Goal: Task Accomplishment & Management: Manage account settings

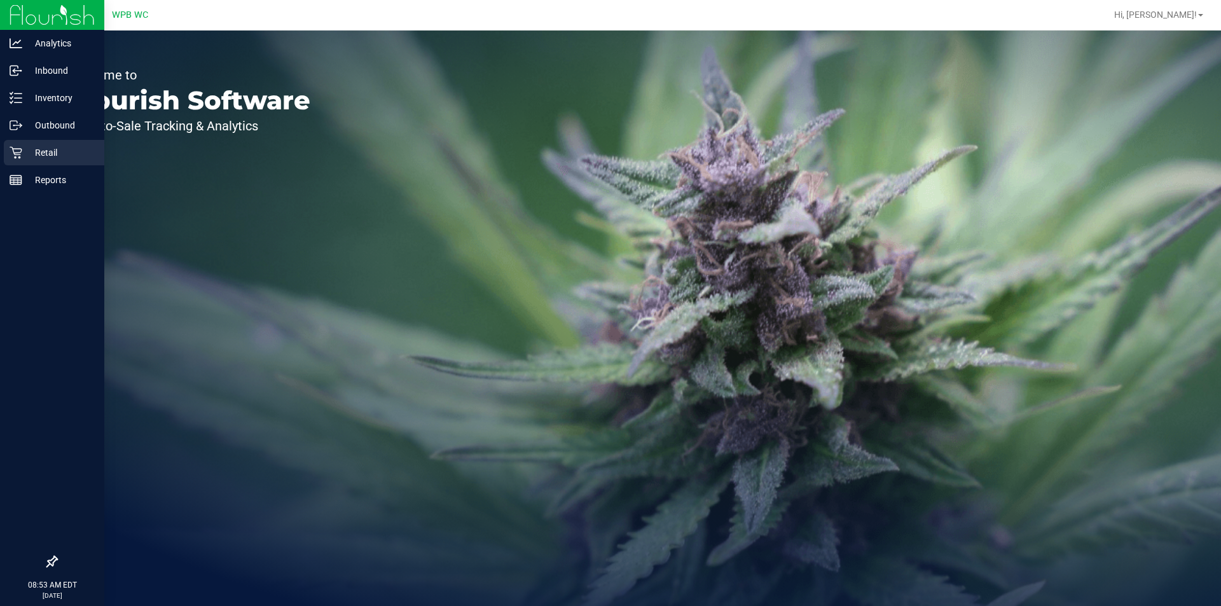
click at [42, 154] on p "Retail" at bounding box center [60, 152] width 76 height 15
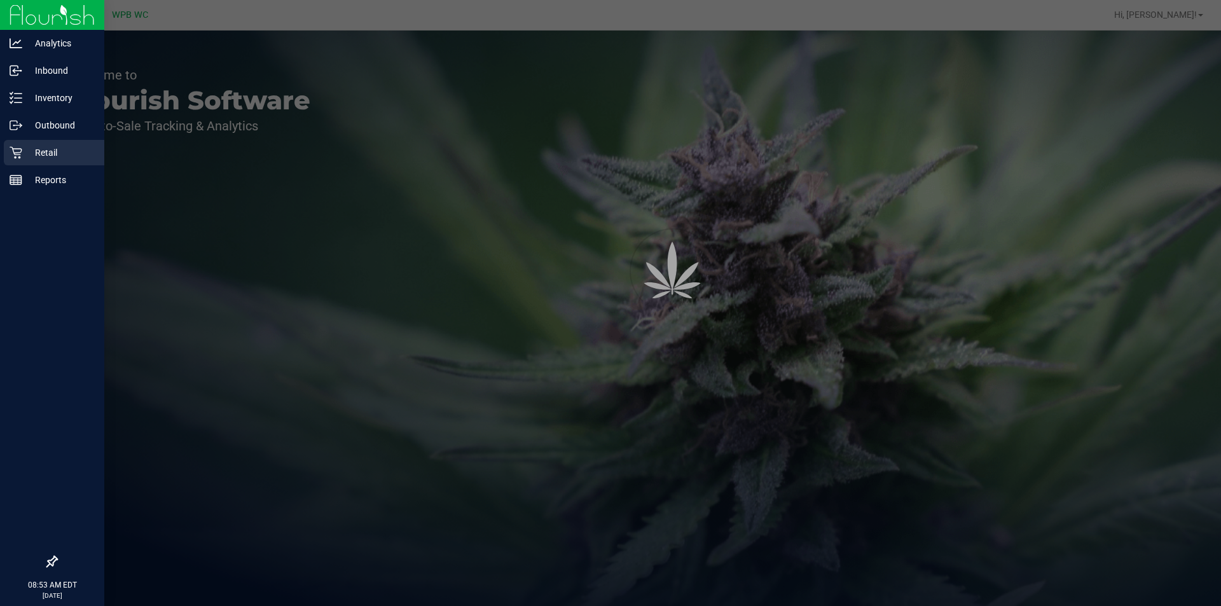
click at [42, 154] on p "Retail" at bounding box center [60, 152] width 76 height 15
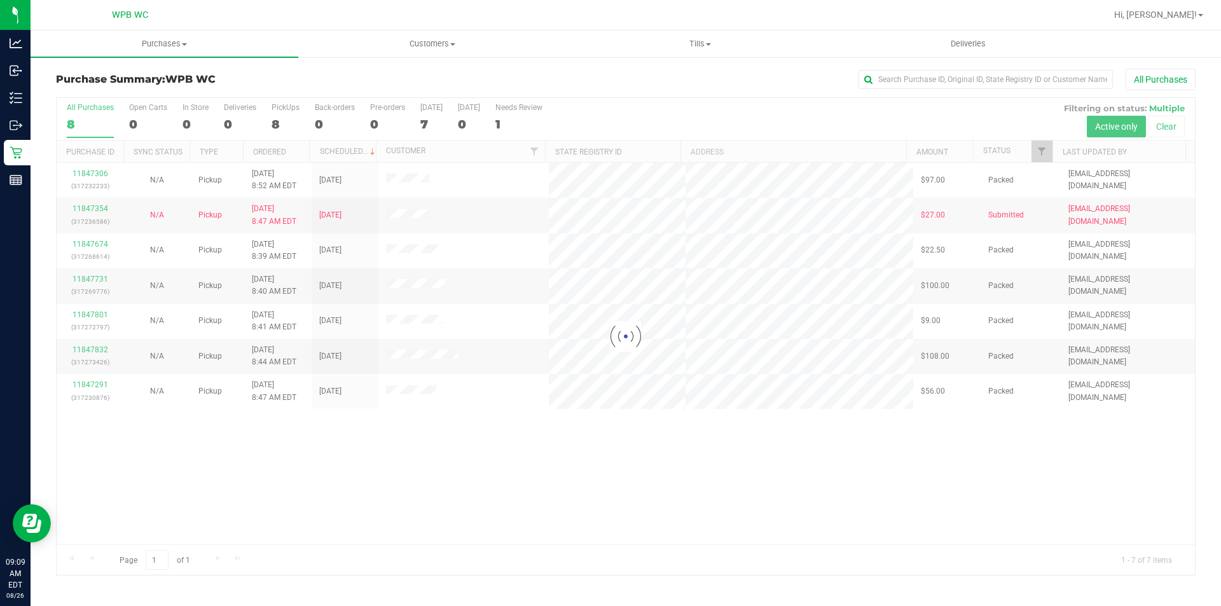
click at [797, 475] on div at bounding box center [626, 336] width 1138 height 477
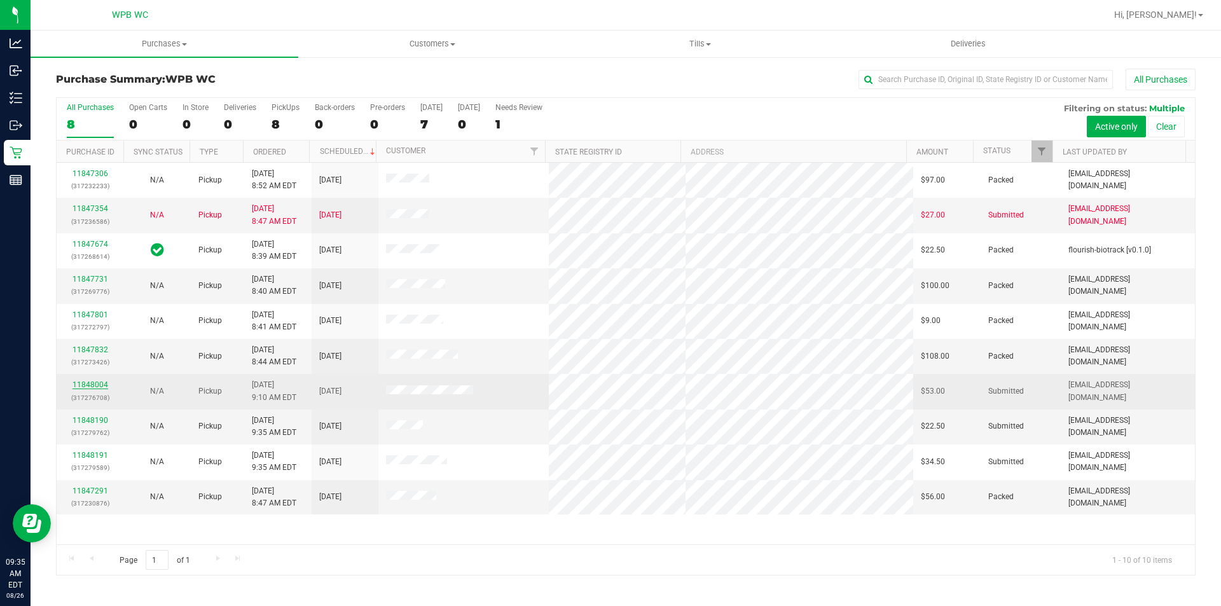
click at [92, 380] on link "11848004" at bounding box center [91, 384] width 36 height 9
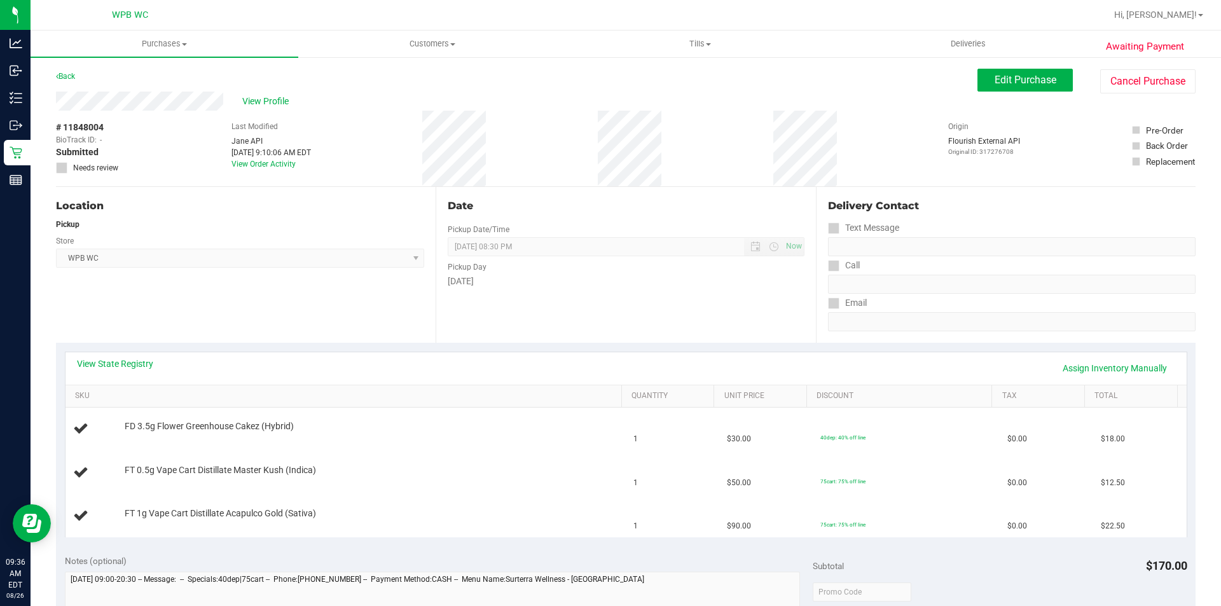
click at [291, 328] on div "Location Pickup Store WPB WC Select Store [PERSON_NAME][GEOGRAPHIC_DATA] [PERSO…" at bounding box center [246, 265] width 380 height 156
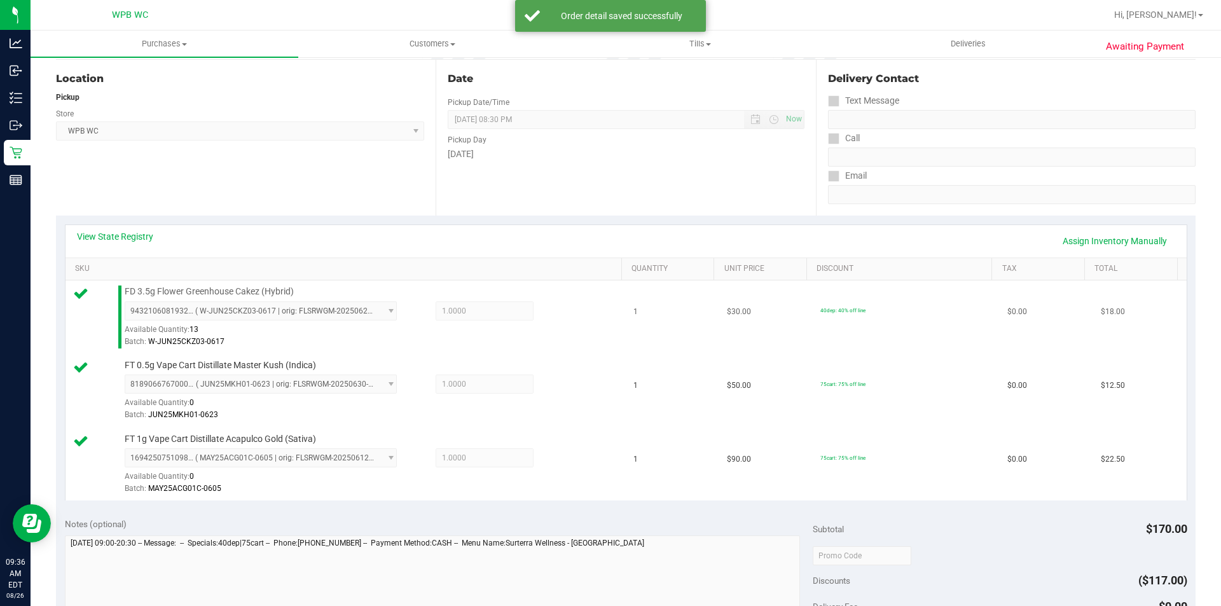
scroll to position [572, 0]
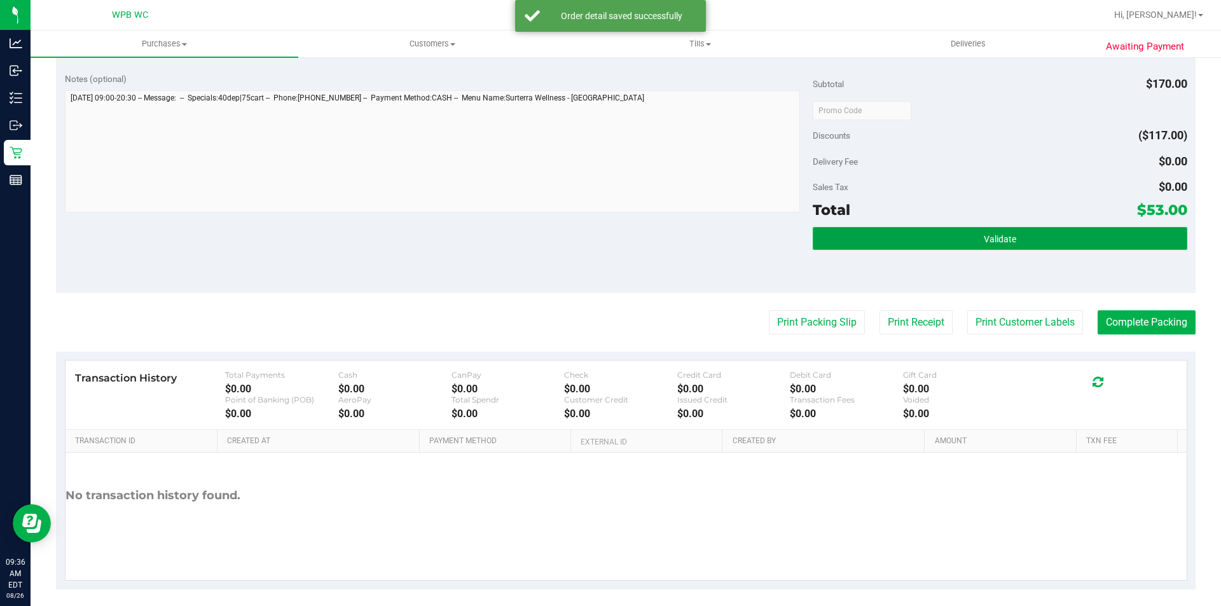
click at [907, 241] on button "Validate" at bounding box center [1000, 238] width 374 height 23
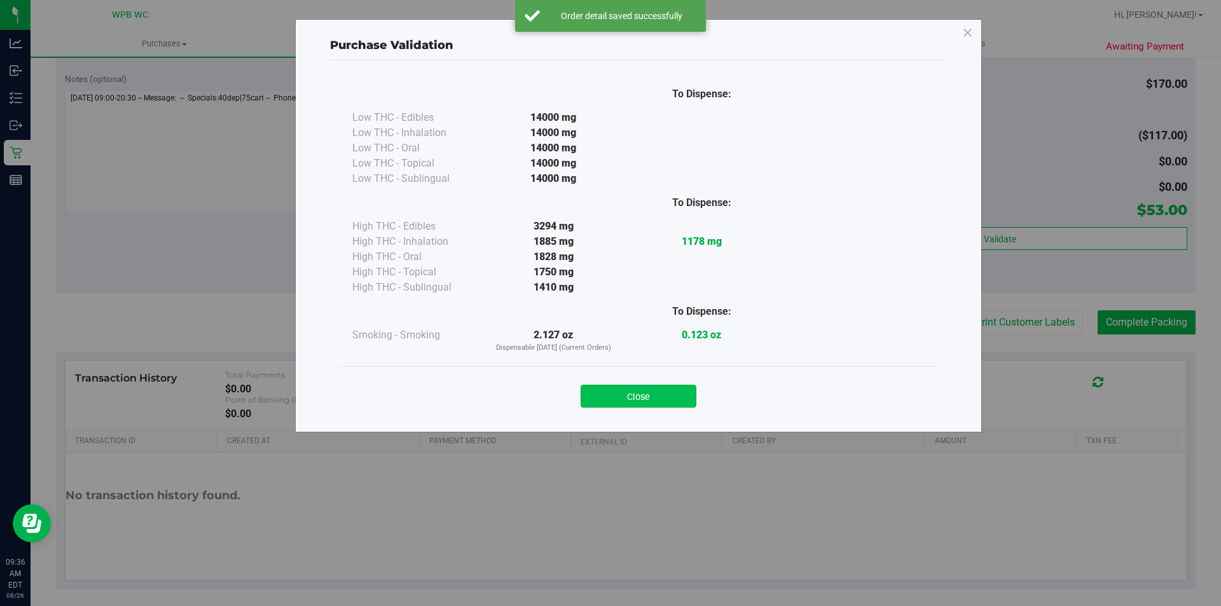
click at [693, 390] on button "Close" at bounding box center [639, 396] width 116 height 23
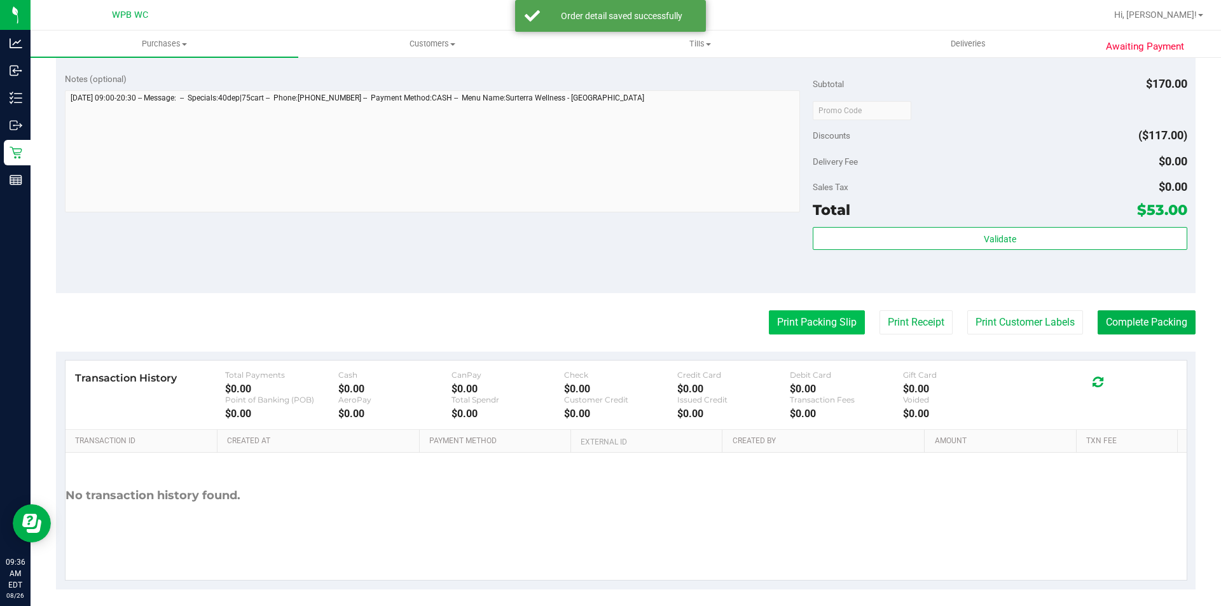
click at [837, 321] on button "Print Packing Slip" at bounding box center [817, 322] width 96 height 24
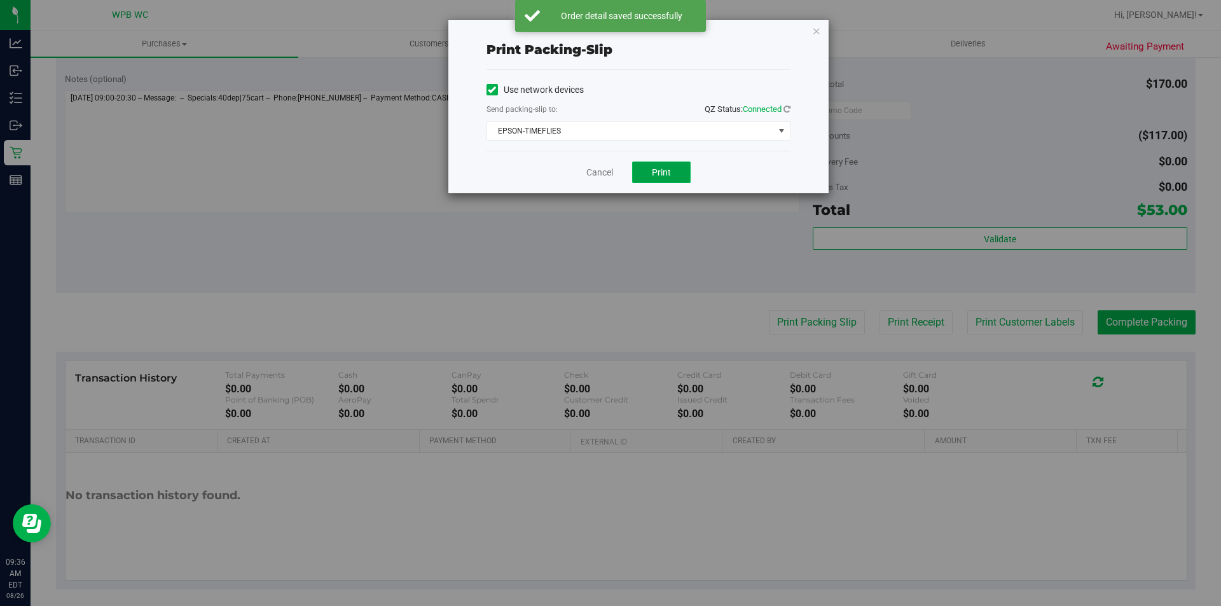
click at [658, 163] on button "Print" at bounding box center [661, 173] width 59 height 22
click at [602, 175] on link "Cancel" at bounding box center [599, 172] width 27 height 13
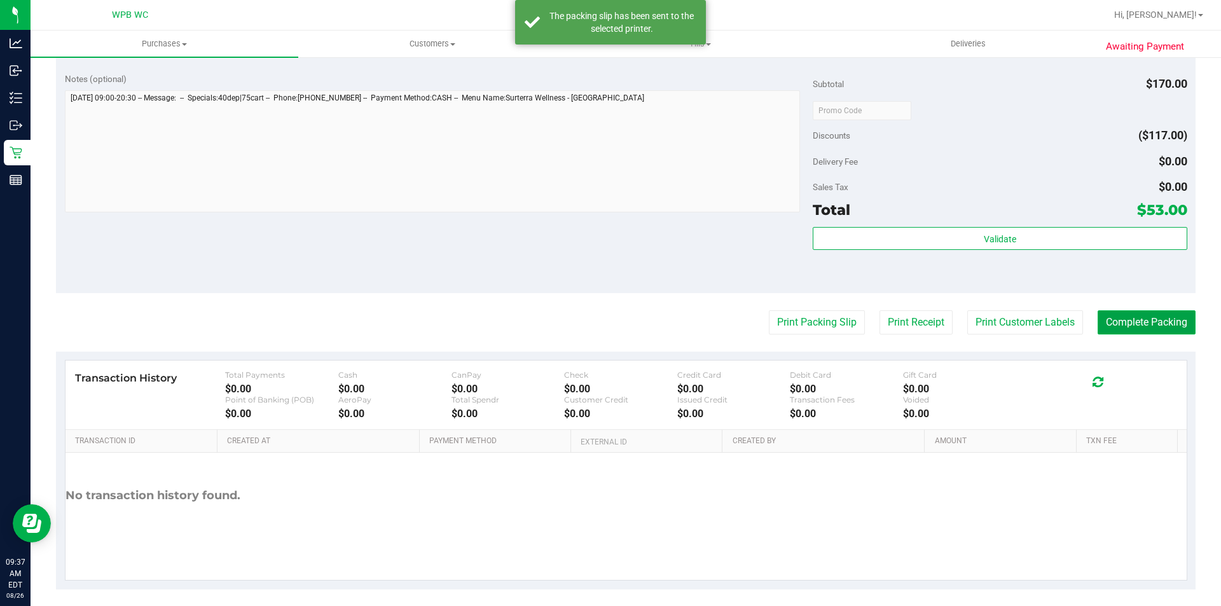
click at [1130, 327] on button "Complete Packing" at bounding box center [1147, 322] width 98 height 24
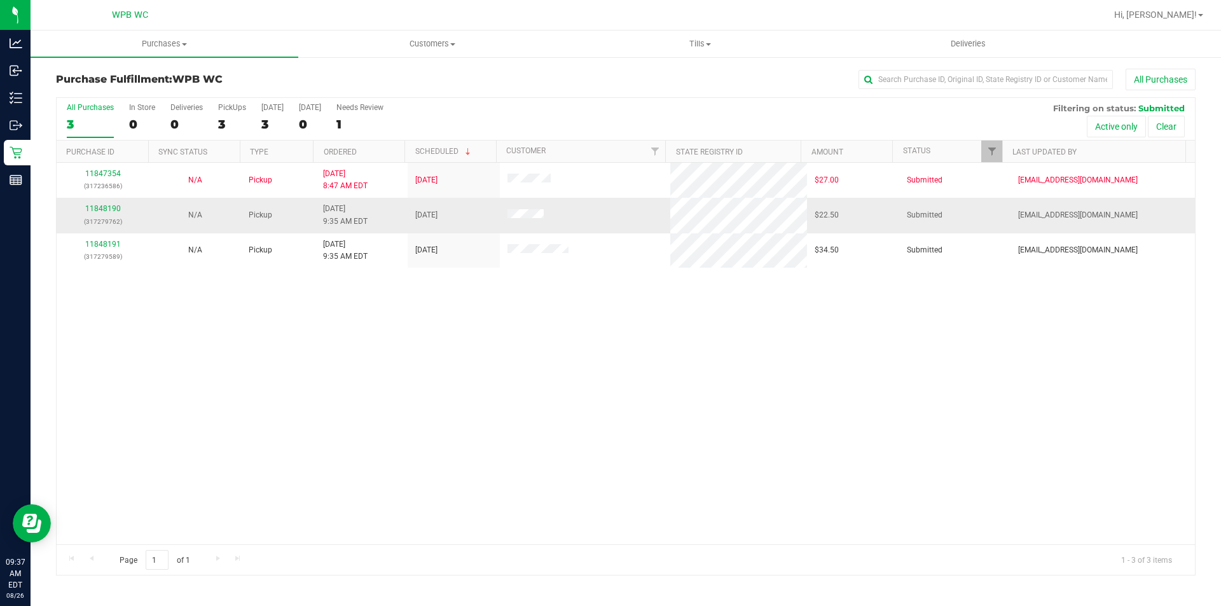
click at [108, 214] on div "11848190 (317279762)" at bounding box center [102, 215] width 77 height 24
click at [111, 212] on link "11848190" at bounding box center [103, 208] width 36 height 9
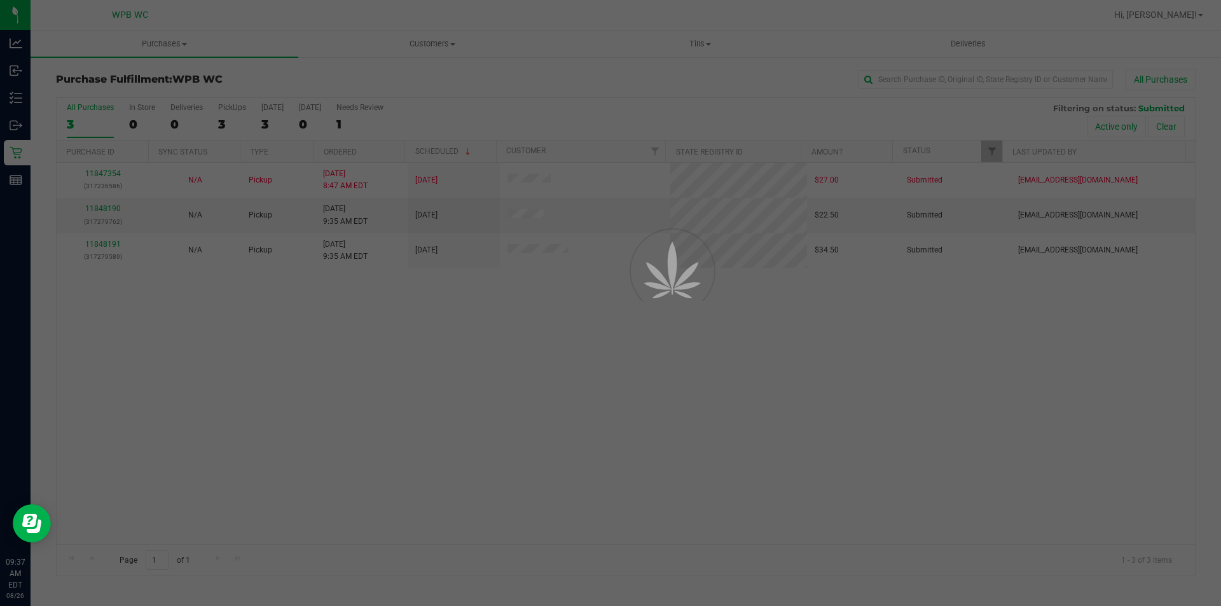
click at [112, 208] on div at bounding box center [610, 303] width 1221 height 606
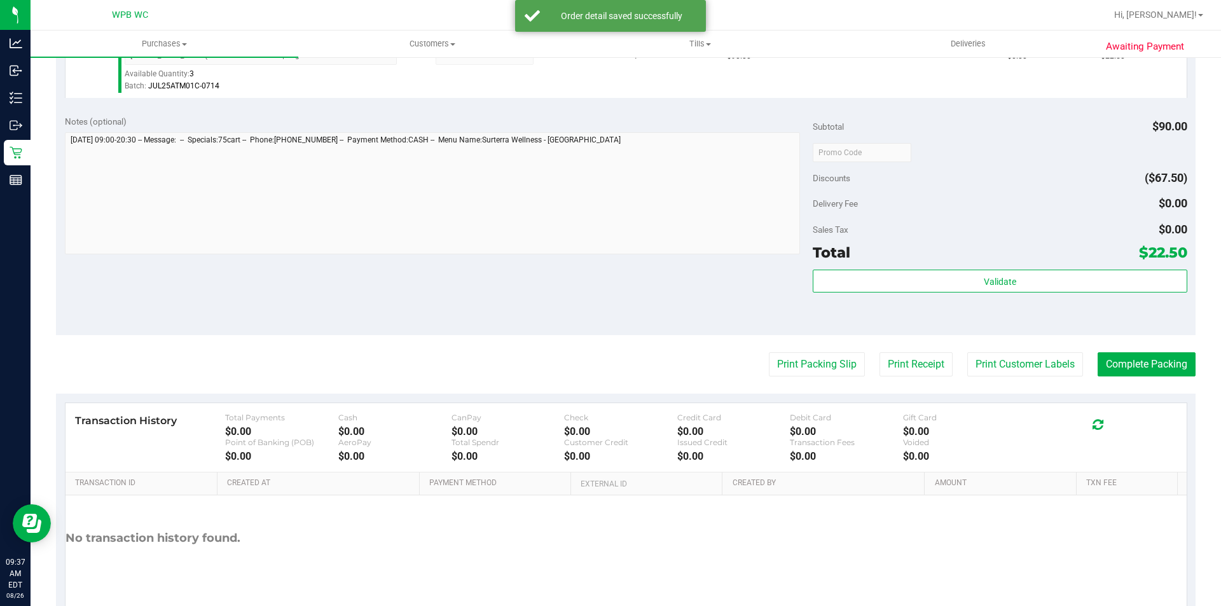
scroll to position [434, 0]
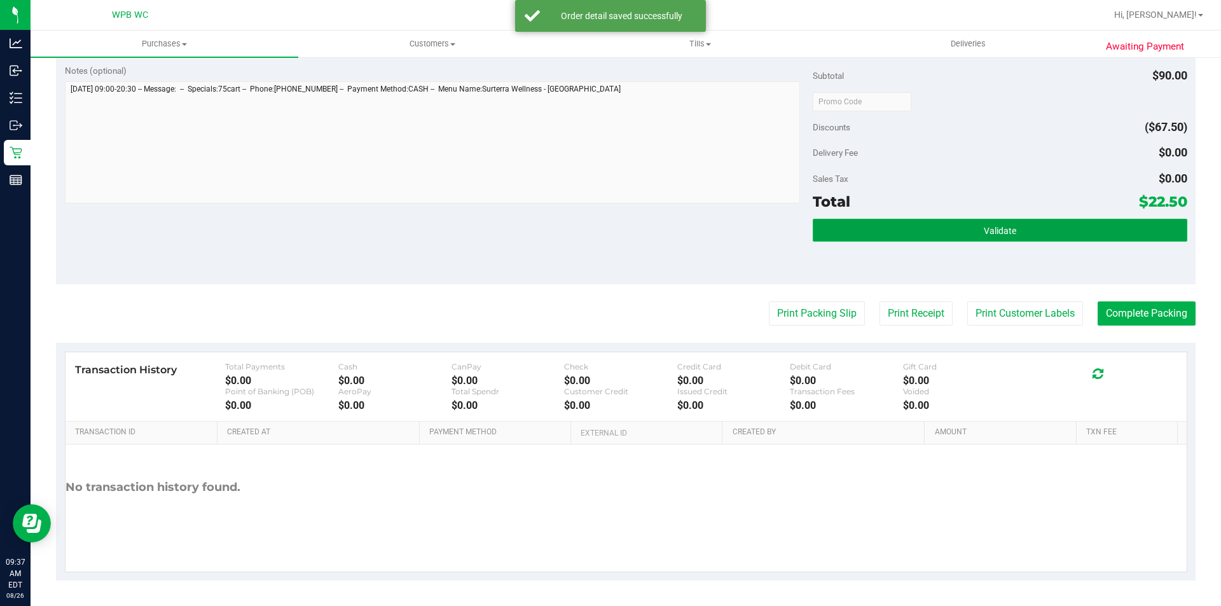
click at [922, 233] on button "Validate" at bounding box center [1000, 230] width 374 height 23
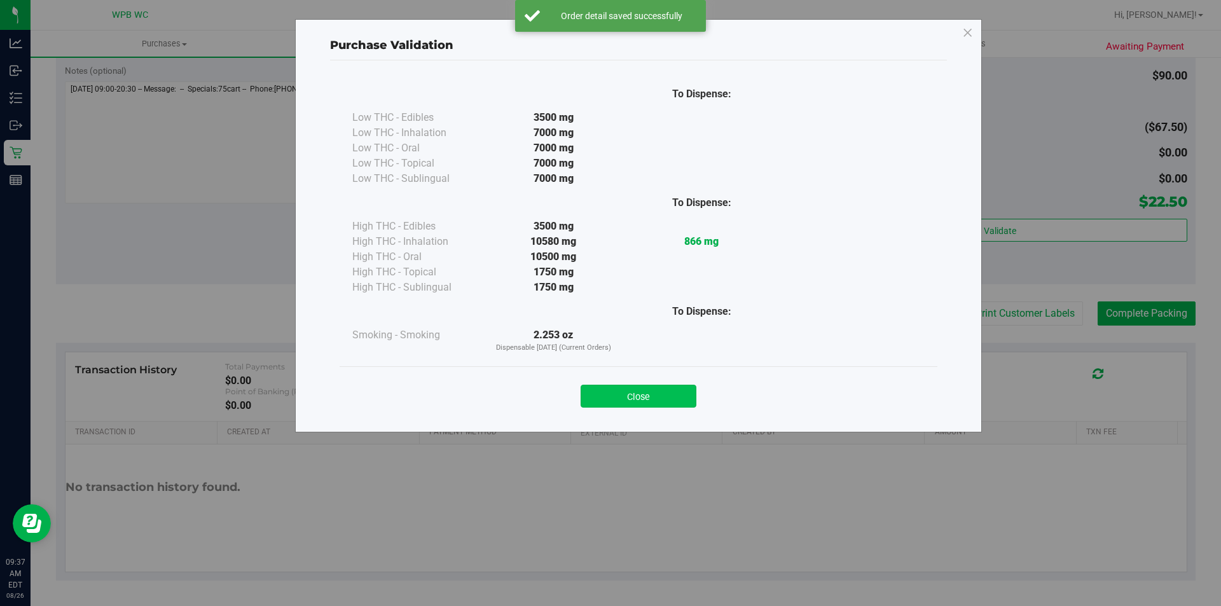
click at [665, 399] on button "Close" at bounding box center [639, 396] width 116 height 23
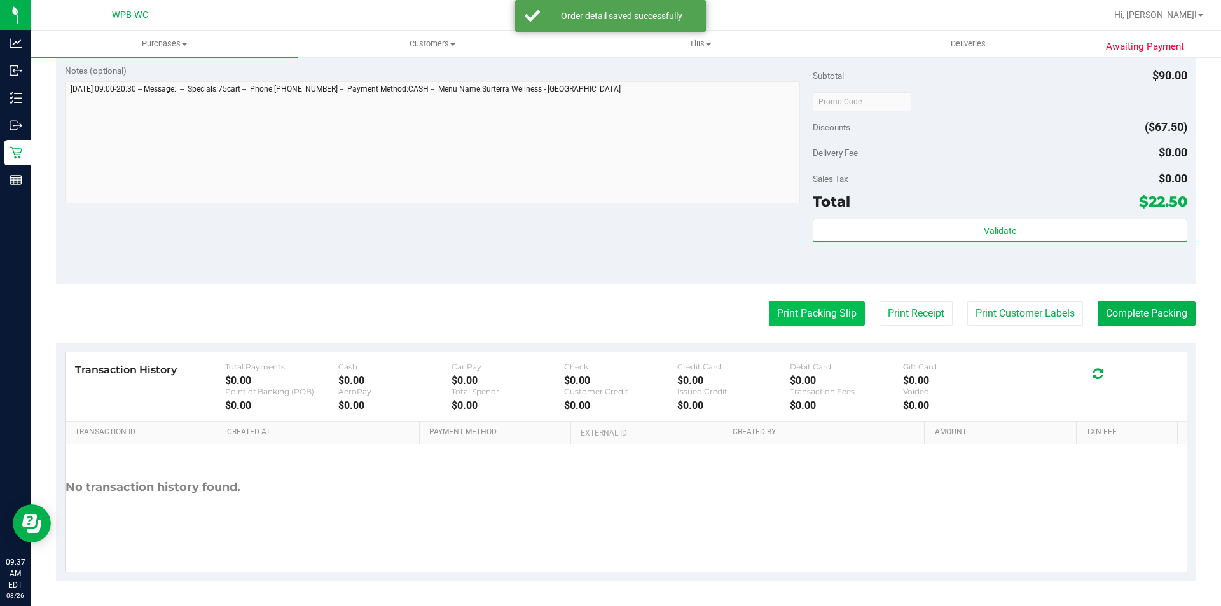
click at [800, 322] on button "Print Packing Slip" at bounding box center [817, 313] width 96 height 24
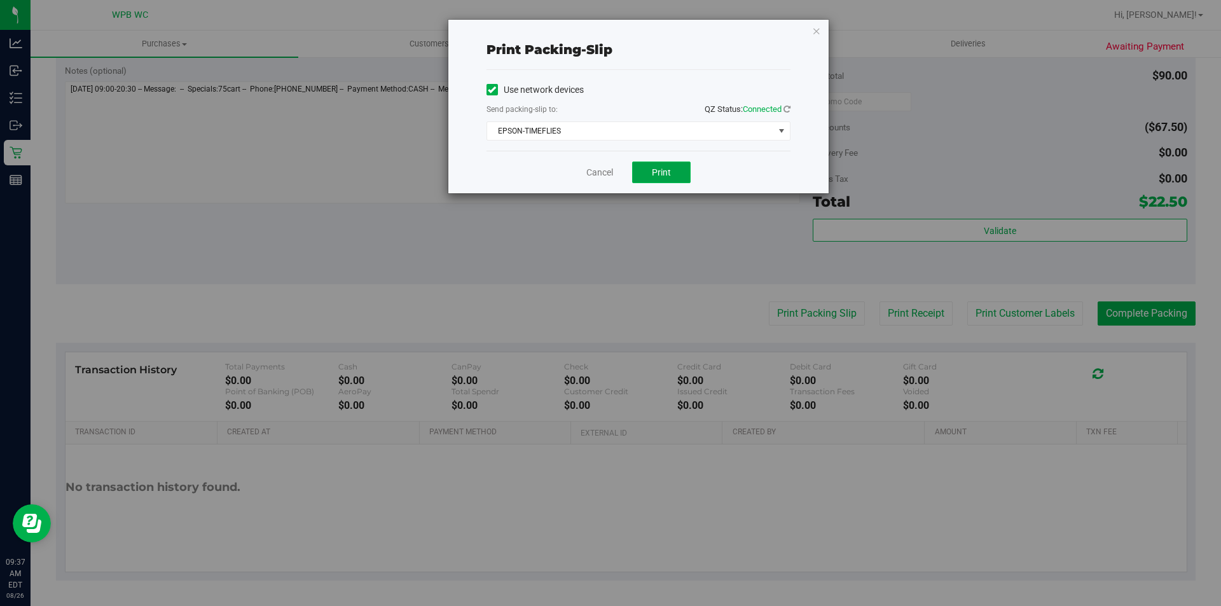
click at [649, 175] on button "Print" at bounding box center [661, 173] width 59 height 22
click at [587, 172] on link "Cancel" at bounding box center [599, 172] width 27 height 13
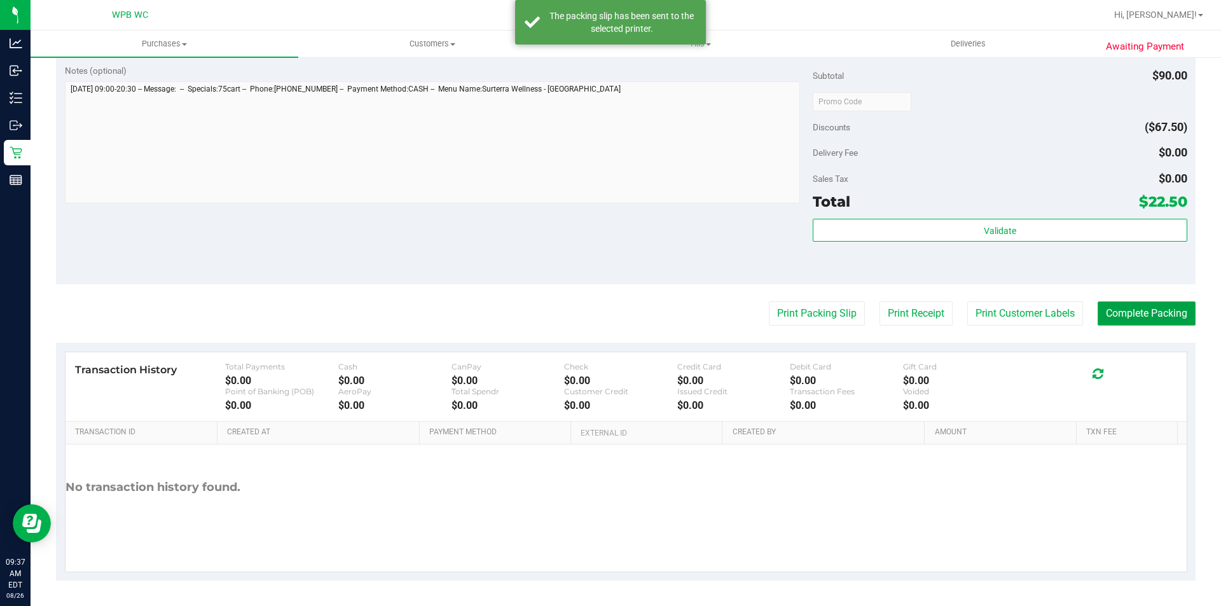
click at [1138, 307] on button "Complete Packing" at bounding box center [1147, 313] width 98 height 24
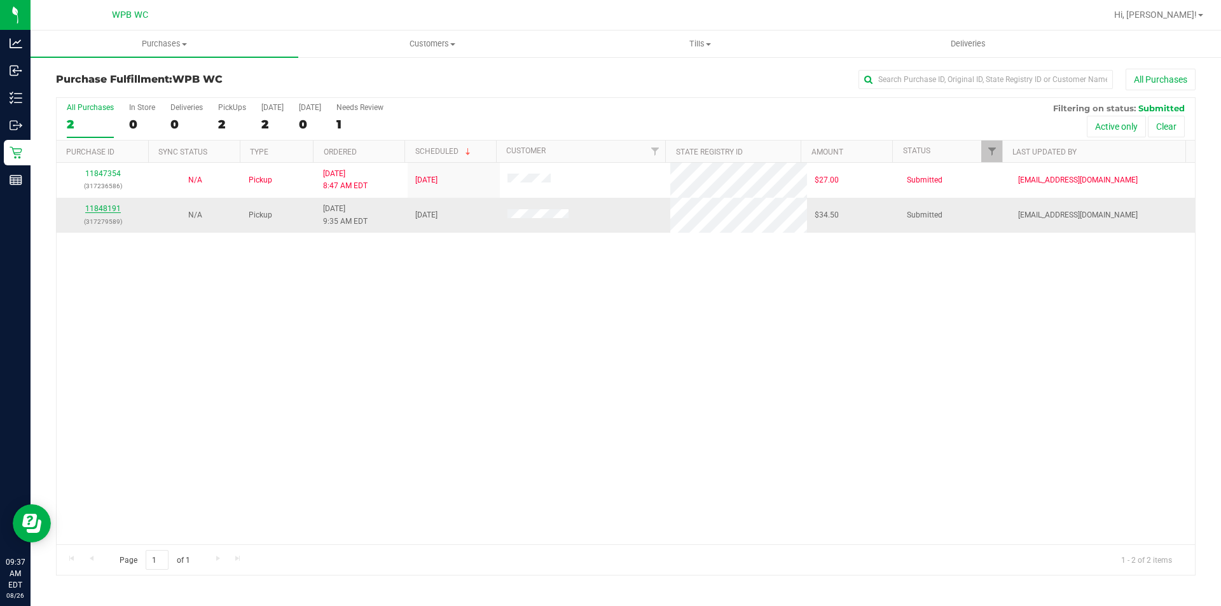
click at [112, 211] on link "11848191" at bounding box center [103, 208] width 36 height 9
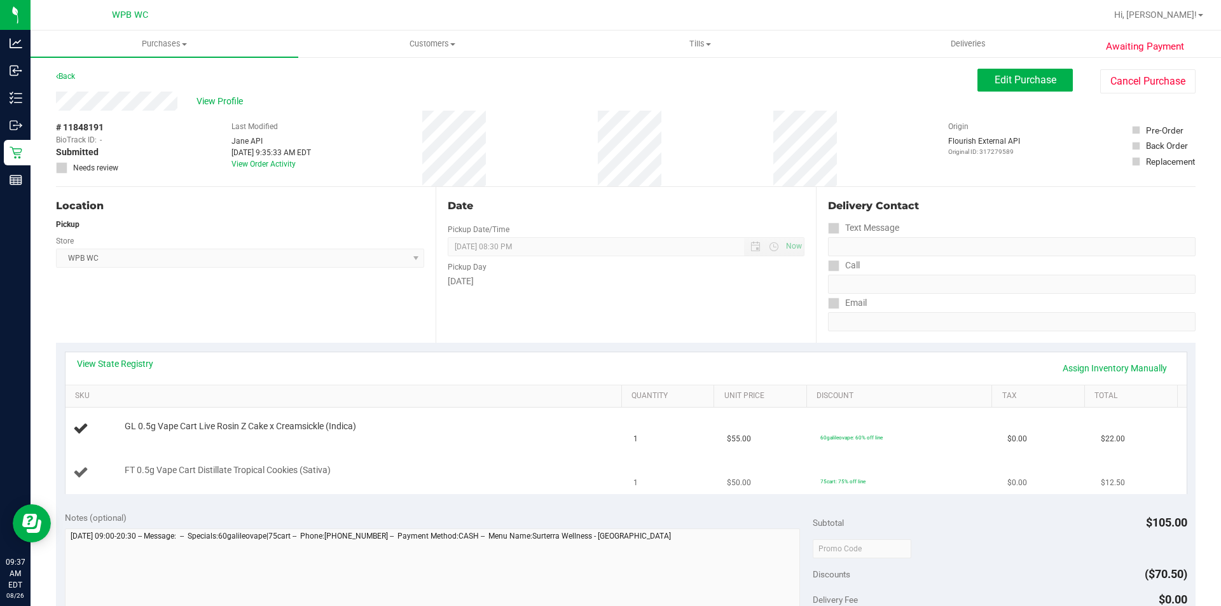
click at [380, 460] on td "FT 0.5g Vape Cart Distillate Tropical Cookies (Sativa)" at bounding box center [346, 473] width 561 height 43
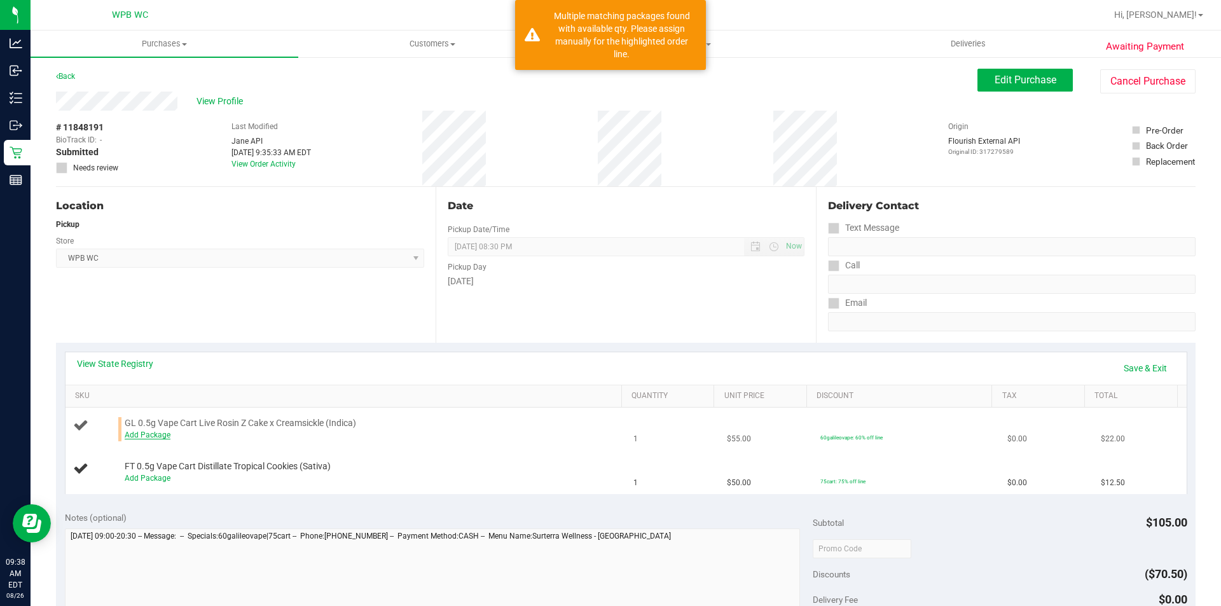
click at [149, 436] on link "Add Package" at bounding box center [148, 435] width 46 height 9
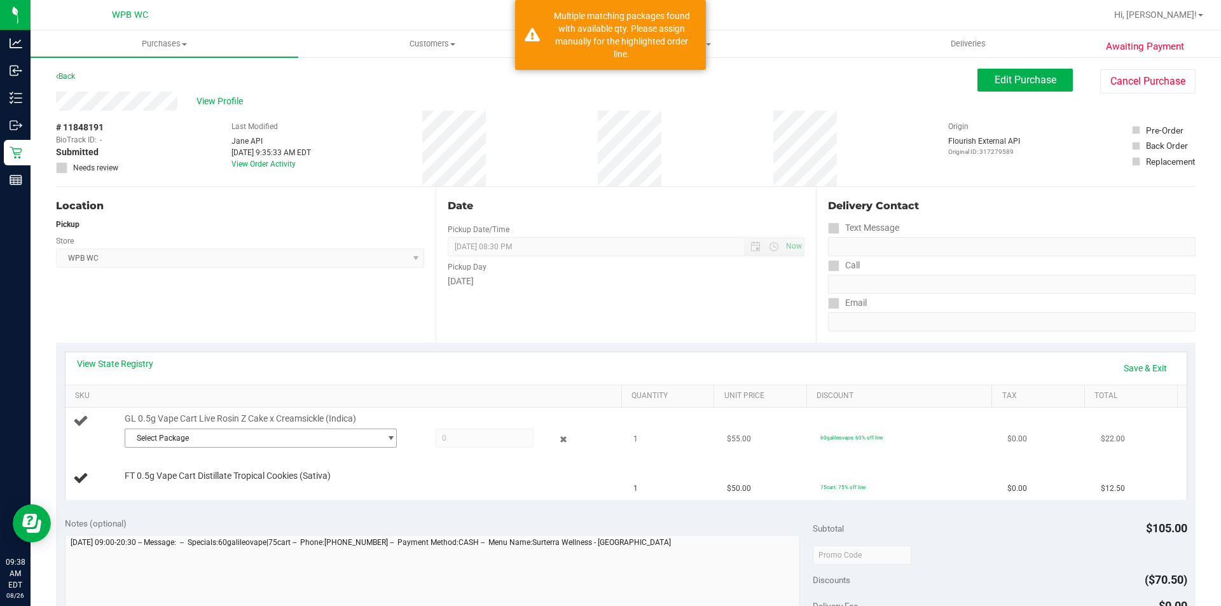
click at [255, 443] on span "Select Package" at bounding box center [252, 438] width 255 height 18
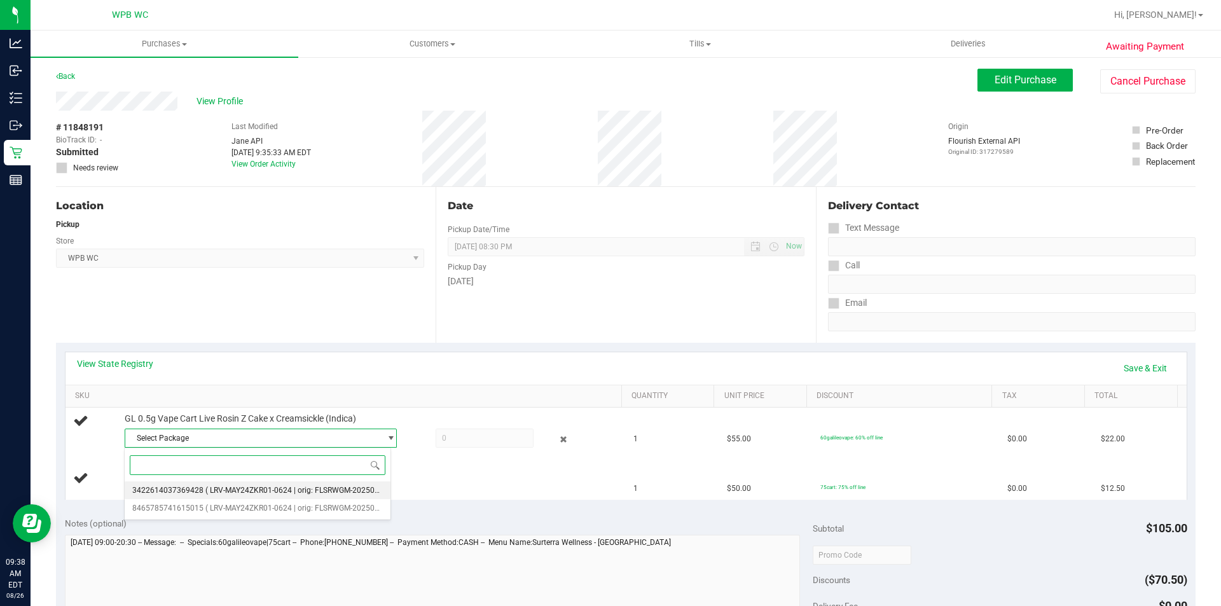
click at [261, 487] on span "( LRV-MAY24ZKR01-0624 | orig: FLSRWGM-20250707-1180 )" at bounding box center [308, 490] width 207 height 9
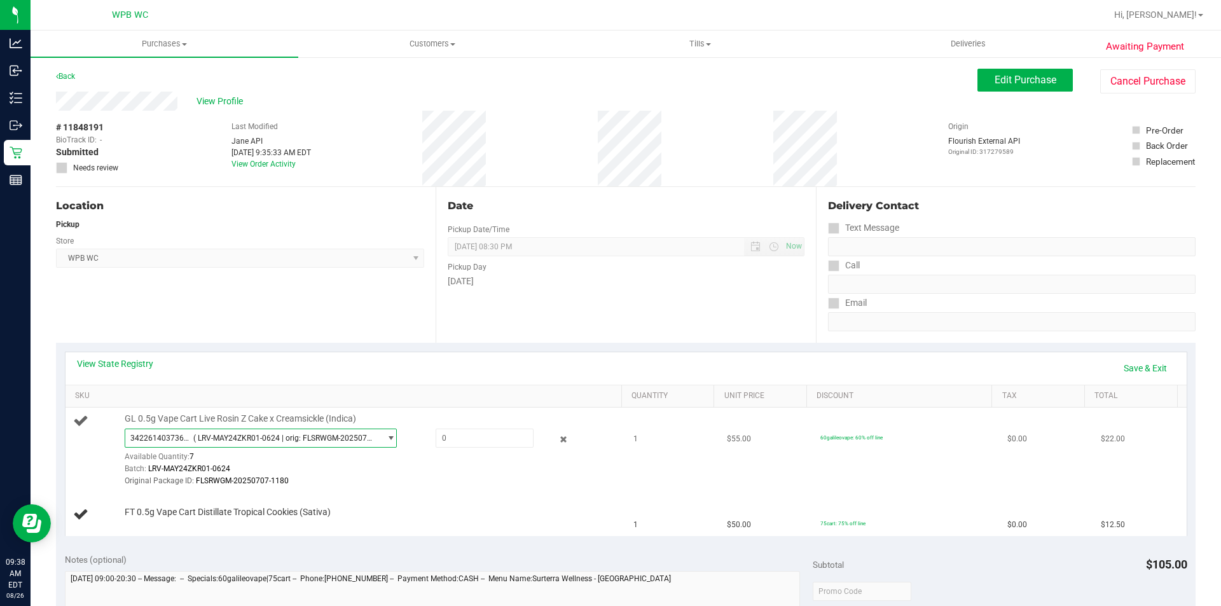
click at [275, 440] on span "( LRV-MAY24ZKR01-0624 | orig: FLSRWGM-20250707-1180 )" at bounding box center [284, 438] width 182 height 9
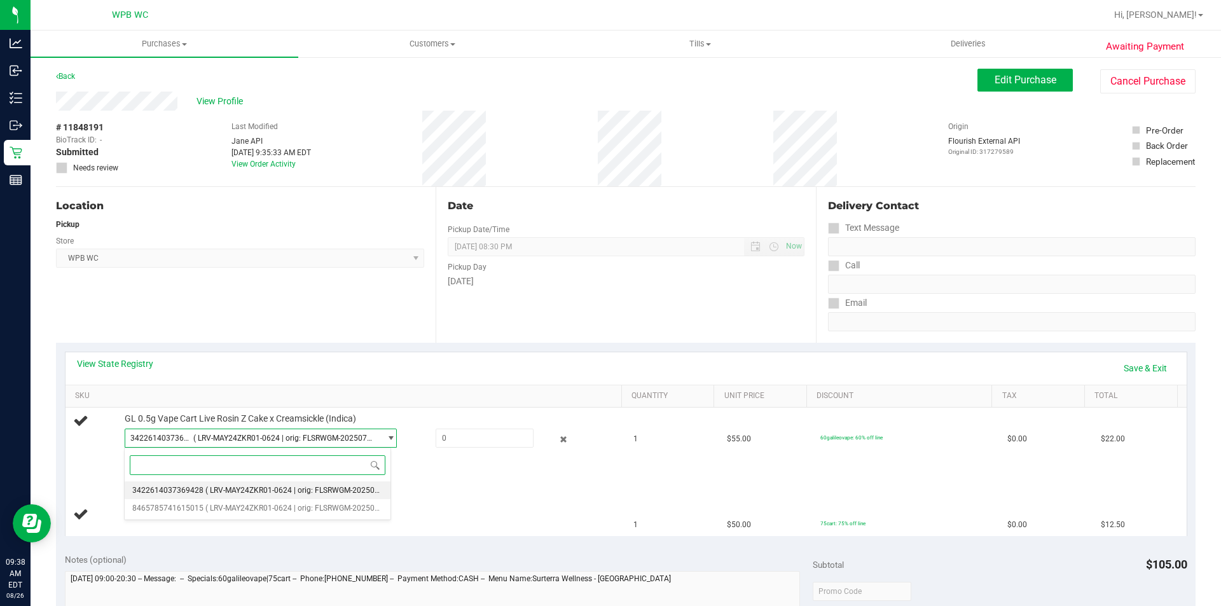
click at [265, 495] on span "( LRV-MAY24ZKR01-0624 | orig: FLSRWGM-20250707-1180 )" at bounding box center [308, 490] width 207 height 9
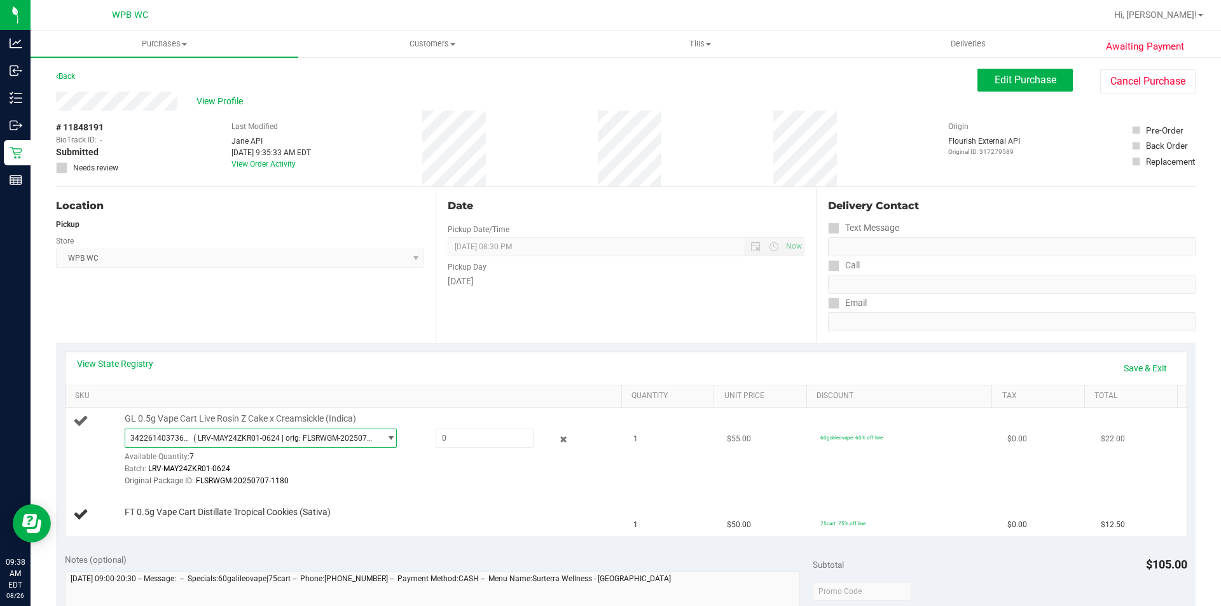
click at [266, 441] on span "( LRV-MAY24ZKR01-0624 | orig: FLSRWGM-20250707-1180 )" at bounding box center [284, 438] width 182 height 9
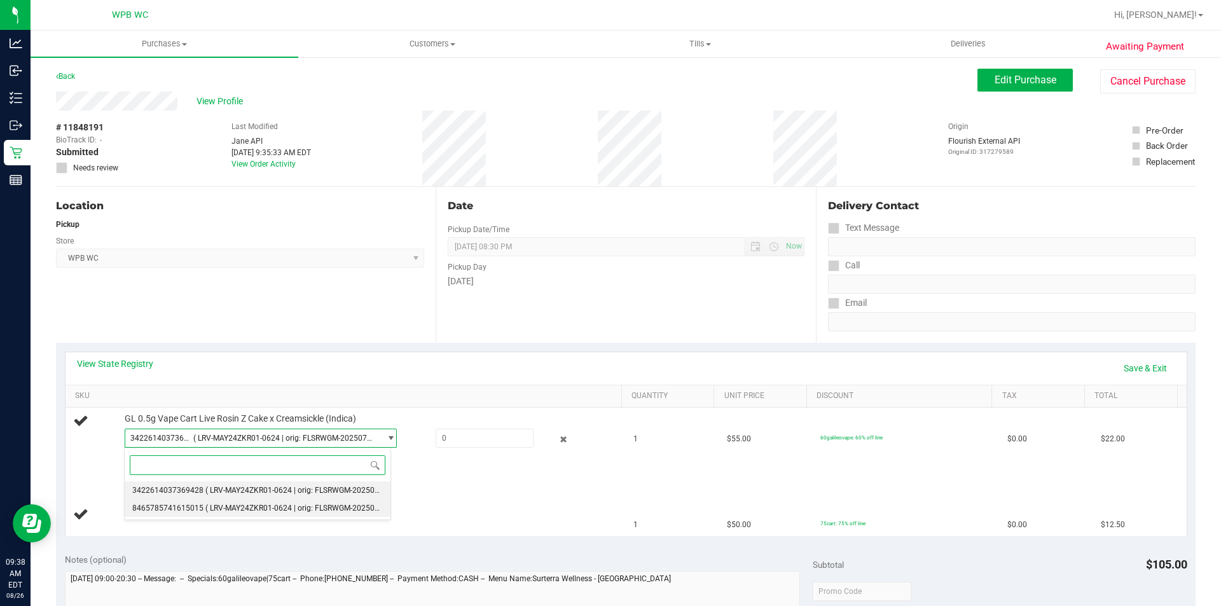
click at [265, 508] on span "( LRV-MAY24ZKR01-0624 | orig: FLSRWGM-20250707-1031 )" at bounding box center [308, 508] width 207 height 9
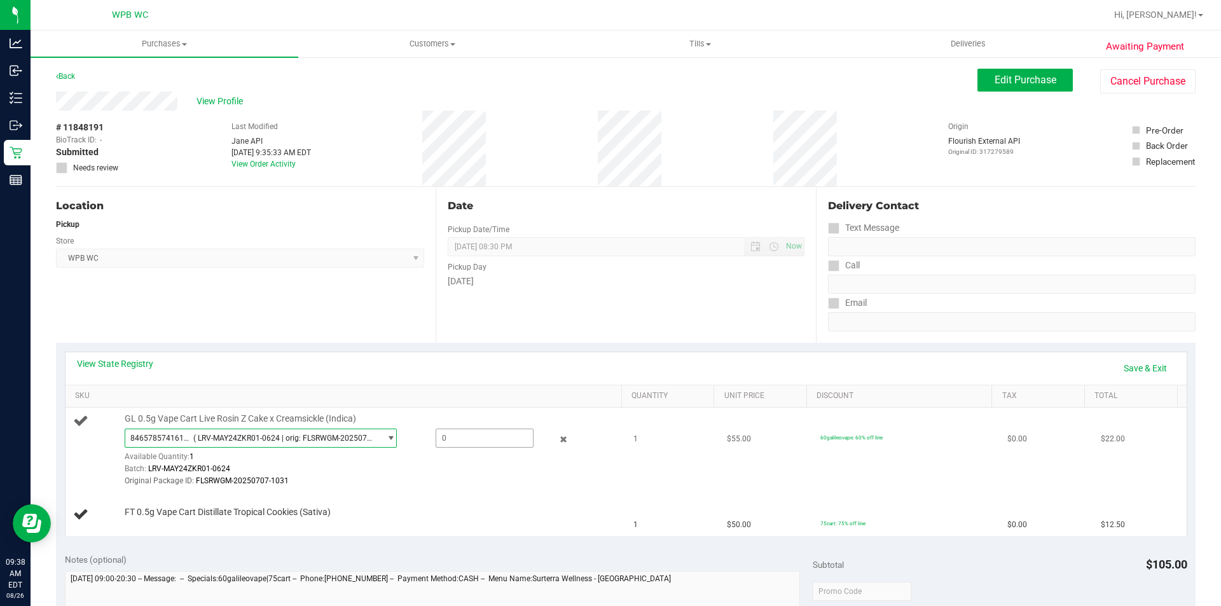
click at [454, 437] on span at bounding box center [485, 438] width 98 height 19
type input "1"
type input "1.0000"
click at [460, 460] on div "8465785741615015 ( LRV-MAY24ZKR01-0624 | orig: FLSRWGM-20250707-1031 ) 34226140…" at bounding box center [370, 458] width 491 height 59
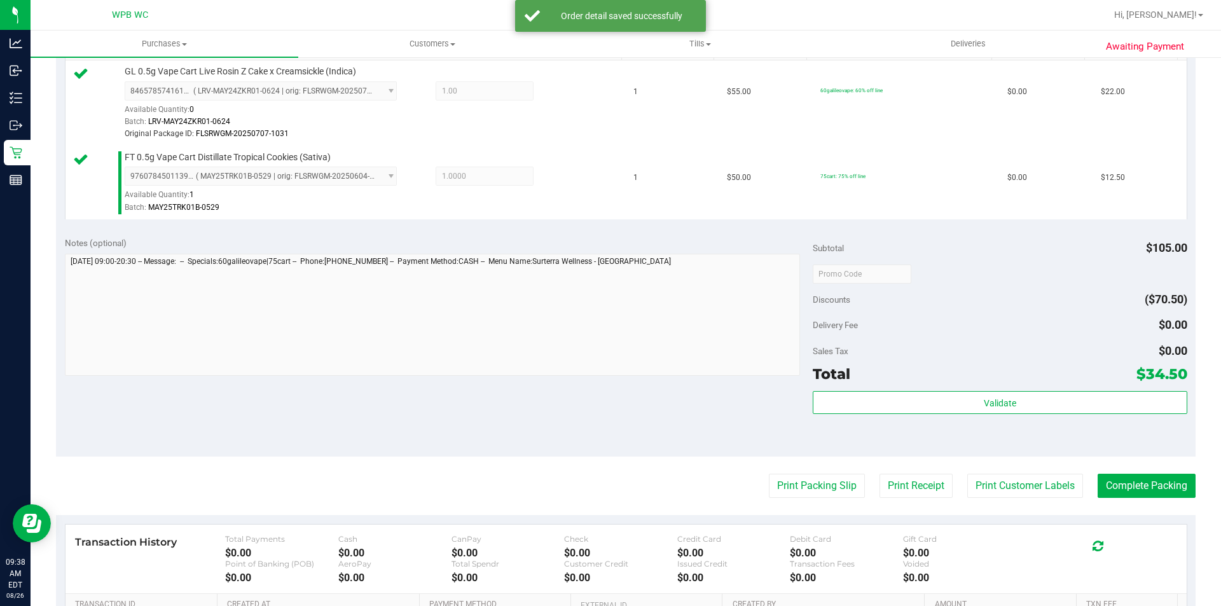
scroll to position [382, 0]
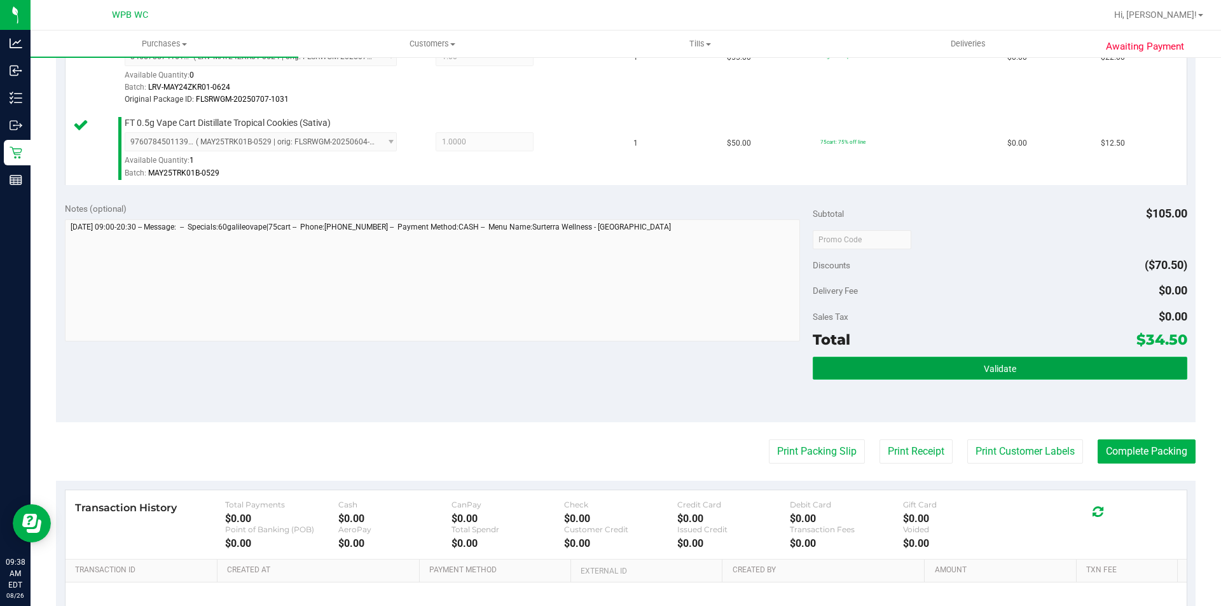
click at [990, 364] on span "Validate" at bounding box center [1000, 369] width 32 height 10
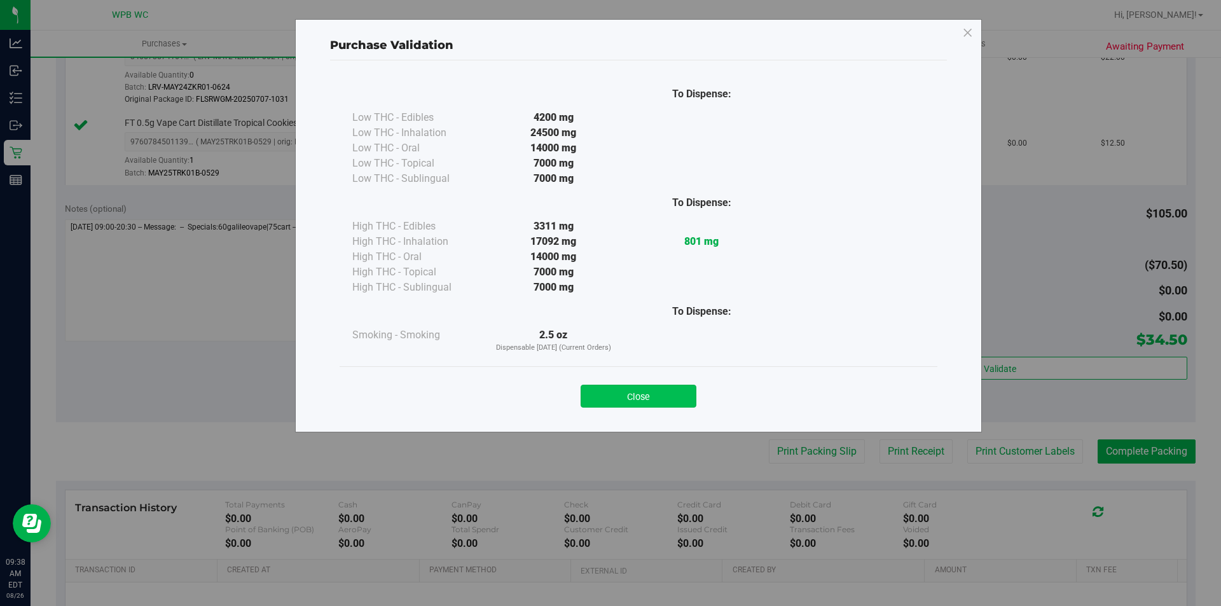
click at [681, 398] on button "Close" at bounding box center [639, 396] width 116 height 23
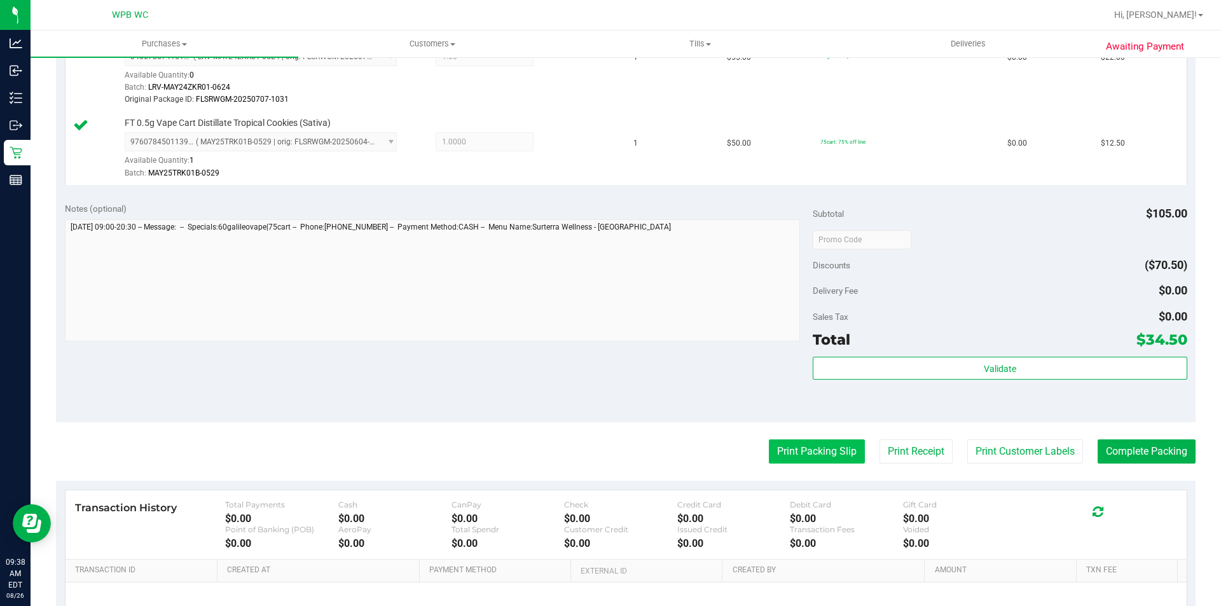
click at [808, 462] on button "Print Packing Slip" at bounding box center [817, 451] width 96 height 24
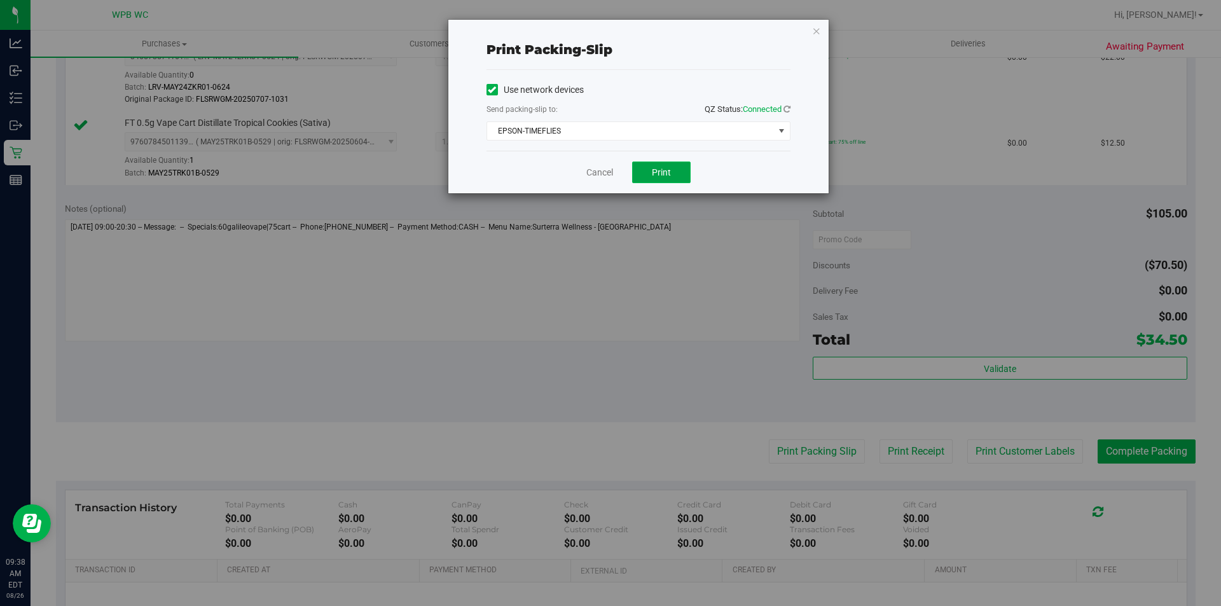
click at [665, 181] on button "Print" at bounding box center [661, 173] width 59 height 22
click at [592, 171] on link "Cancel" at bounding box center [599, 172] width 27 height 13
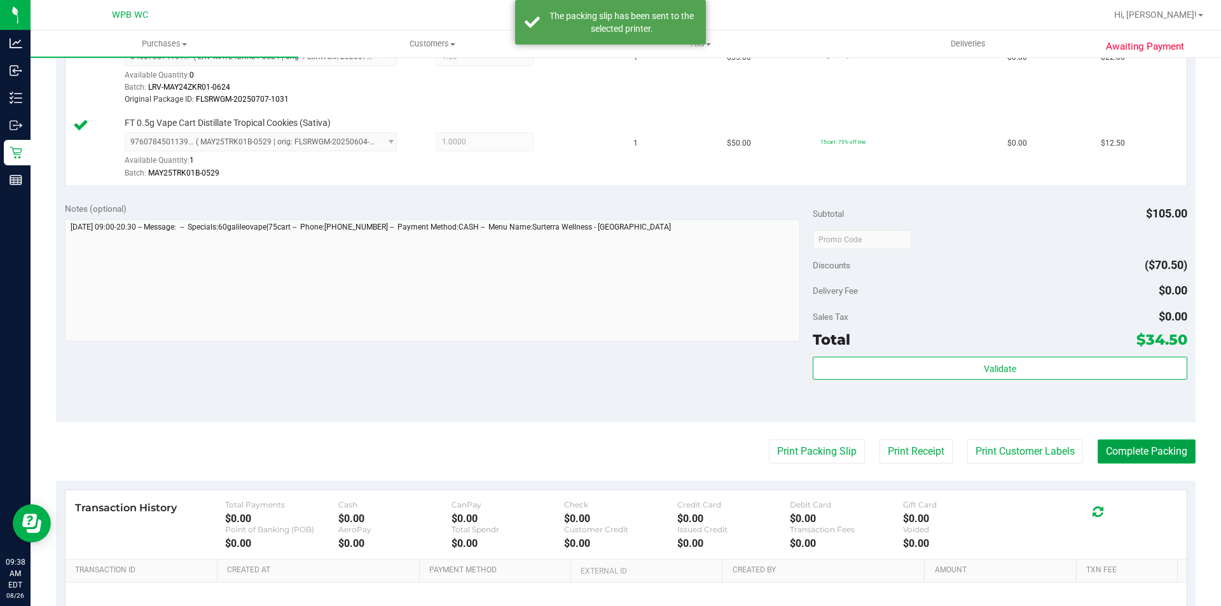
click at [1159, 446] on button "Complete Packing" at bounding box center [1147, 451] width 98 height 24
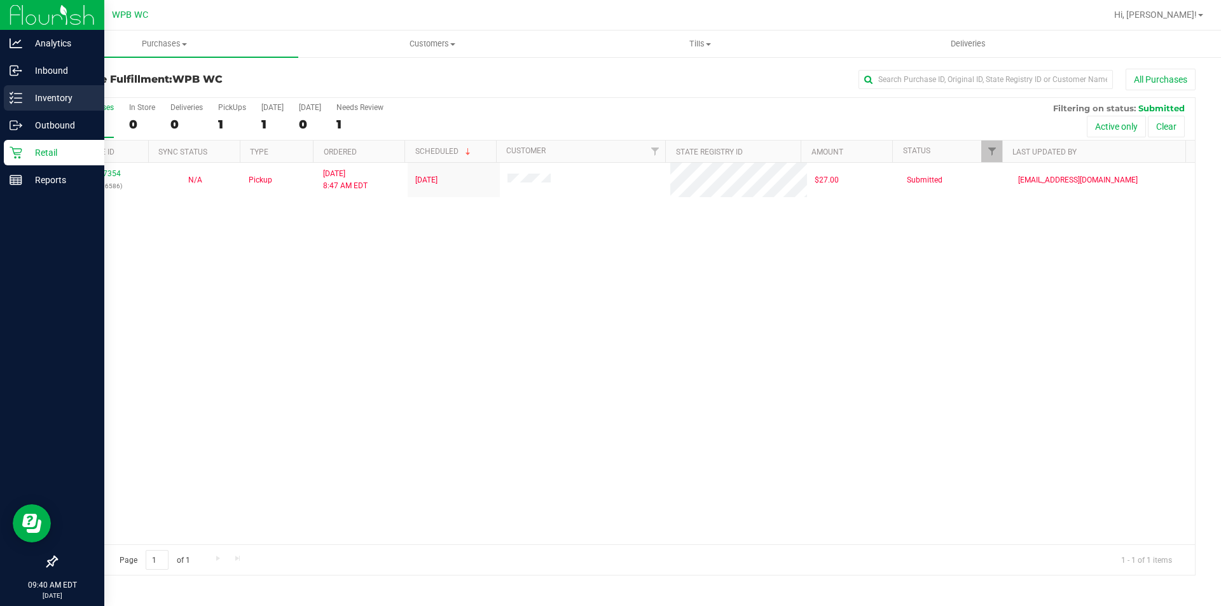
click at [46, 99] on p "Inventory" at bounding box center [60, 97] width 76 height 15
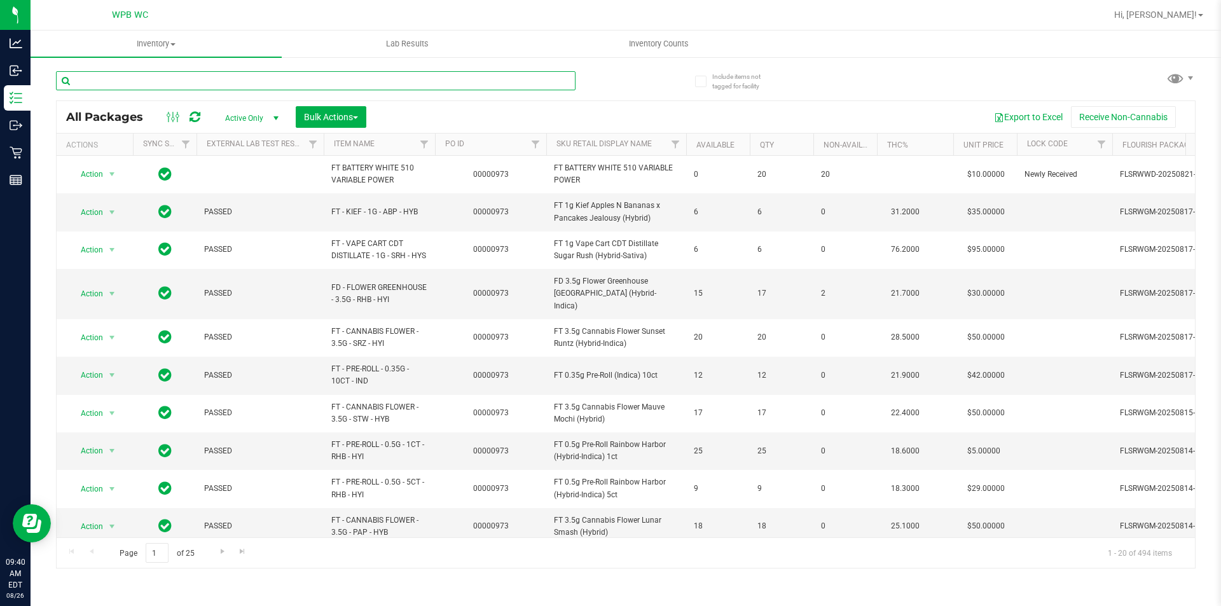
click at [183, 80] on input "text" at bounding box center [316, 80] width 520 height 19
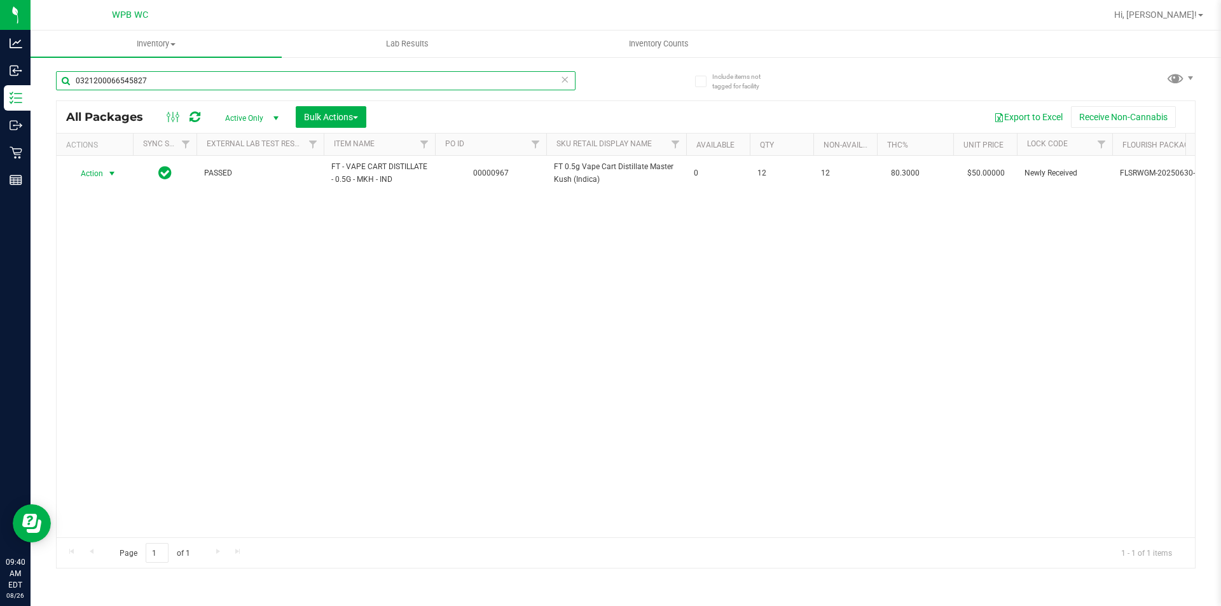
type input "0321200066545827"
click at [103, 174] on span "Action" at bounding box center [86, 174] width 34 height 18
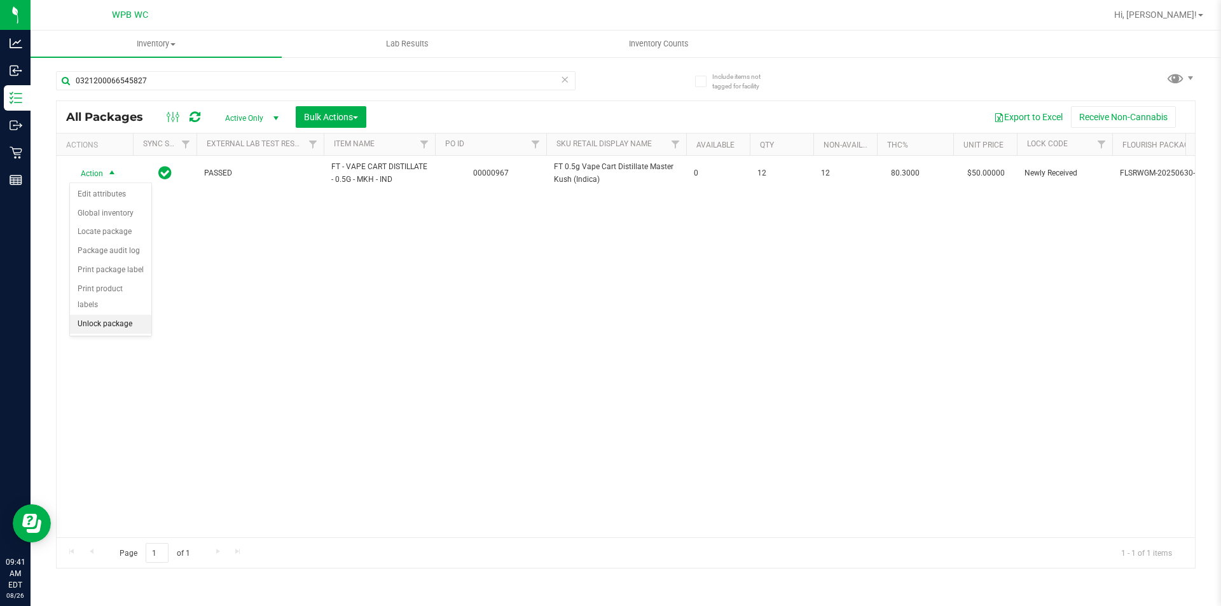
click at [119, 315] on li "Unlock package" at bounding box center [110, 324] width 81 height 19
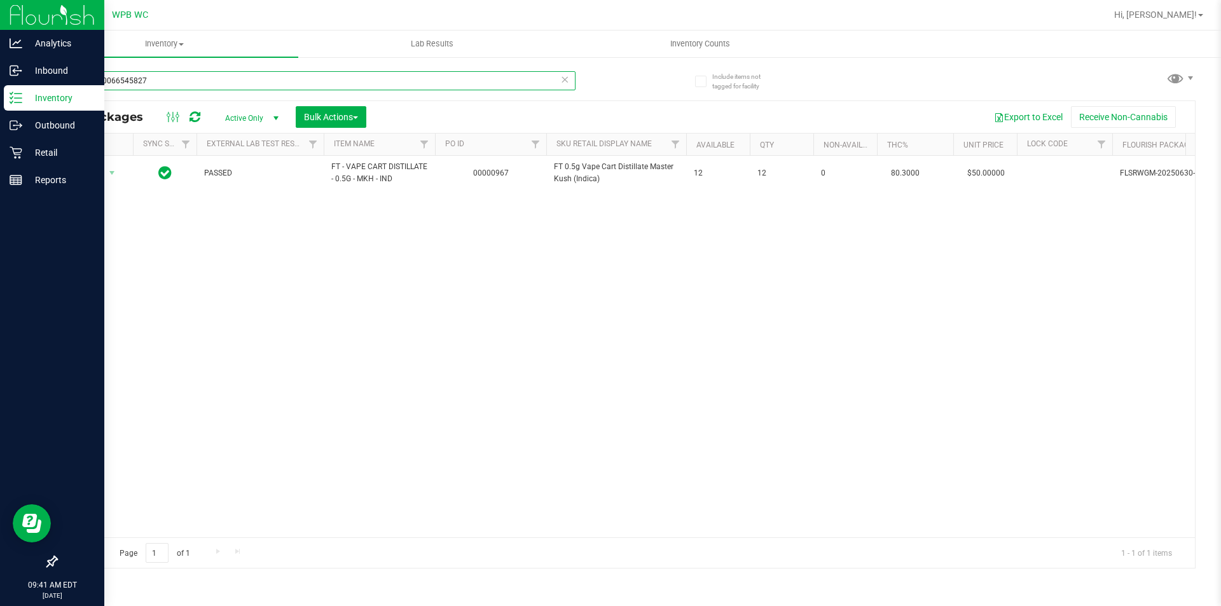
drag, startPoint x: 146, startPoint y: 78, endPoint x: 0, endPoint y: 94, distance: 146.5
click at [0, 94] on div "Analytics Inbound Inventory Outbound Retail Reports 09:41 AM EDT 08/26/2025 08/…" at bounding box center [610, 303] width 1221 height 606
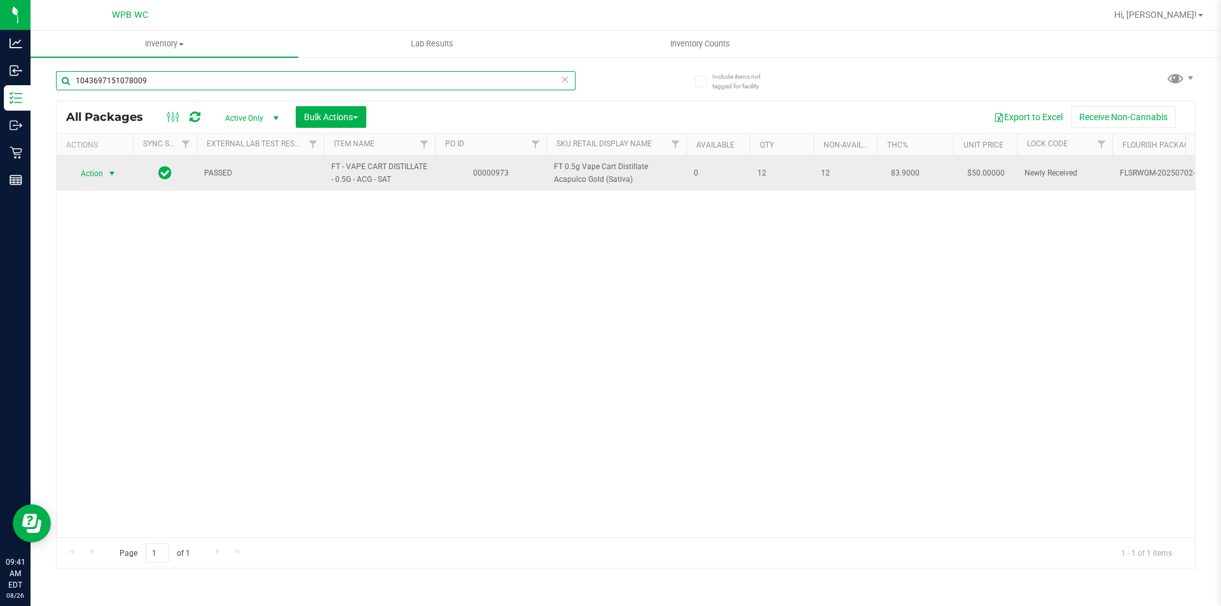
type input "1043697151078009"
click at [108, 172] on span "select" at bounding box center [112, 174] width 10 height 10
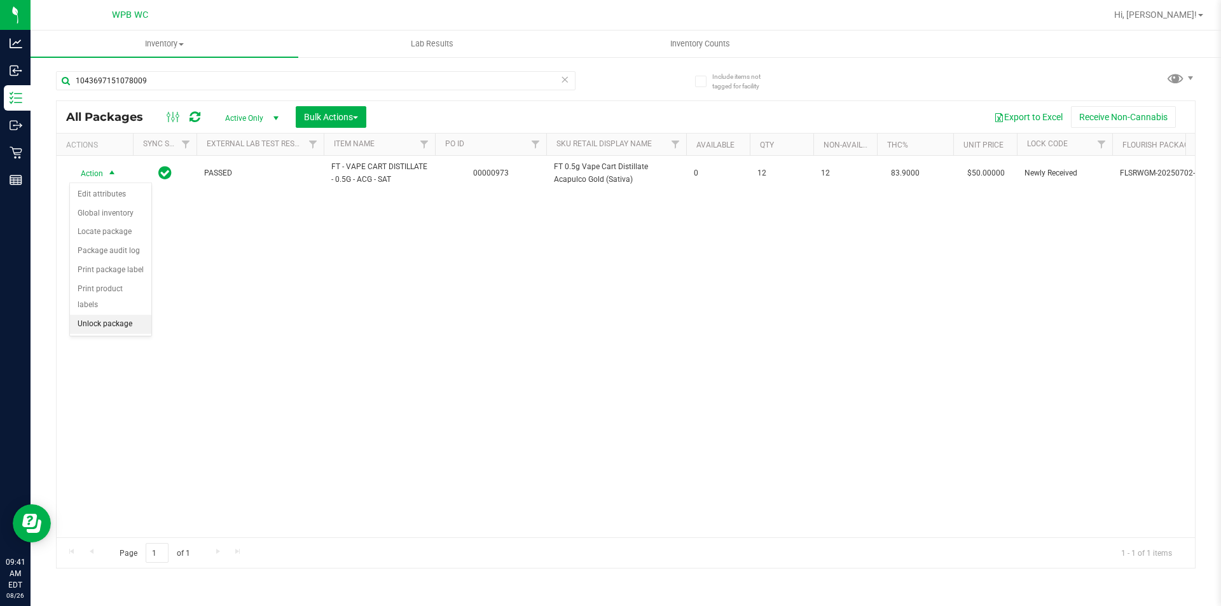
click at [124, 315] on li "Unlock package" at bounding box center [110, 324] width 81 height 19
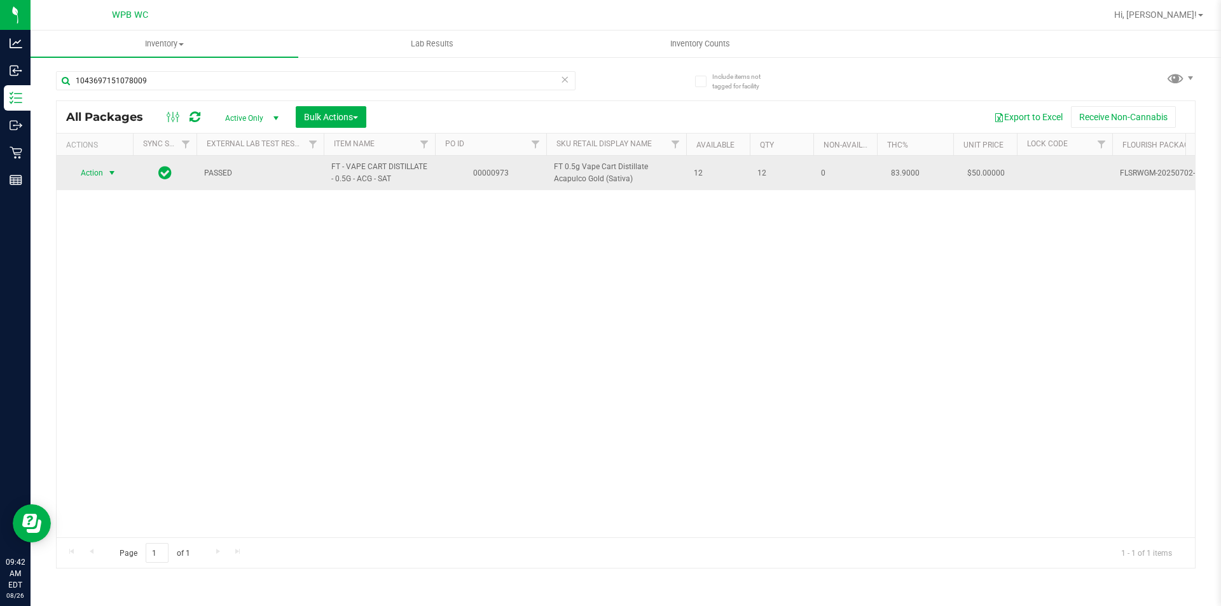
click at [94, 170] on span "Action" at bounding box center [86, 173] width 34 height 18
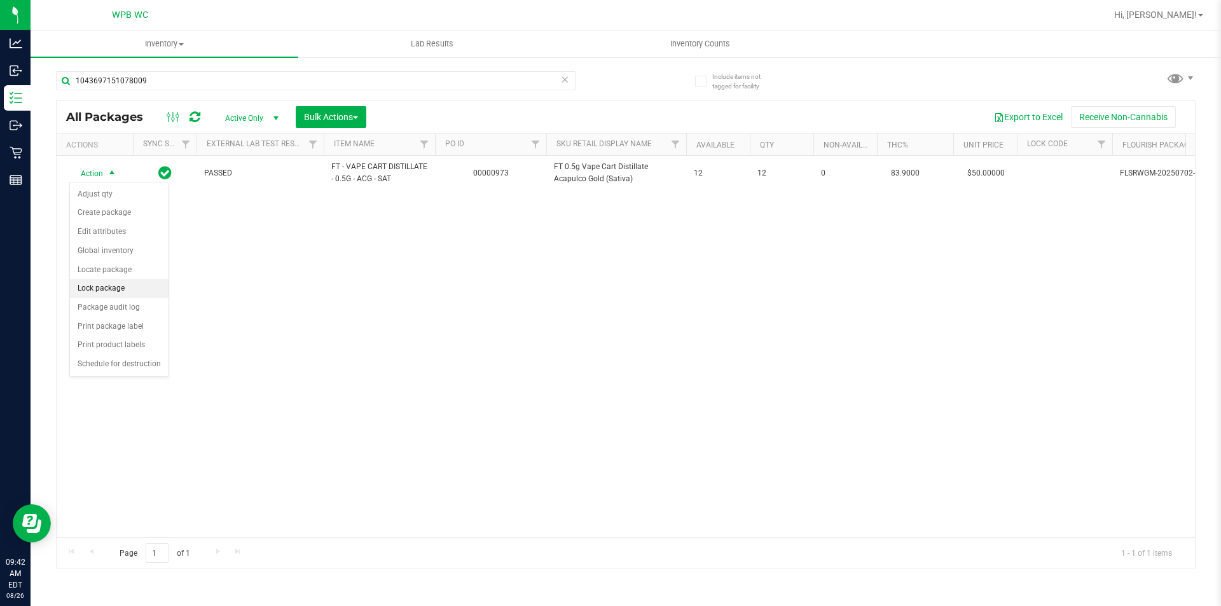
click at [106, 283] on li "Lock package" at bounding box center [119, 288] width 99 height 19
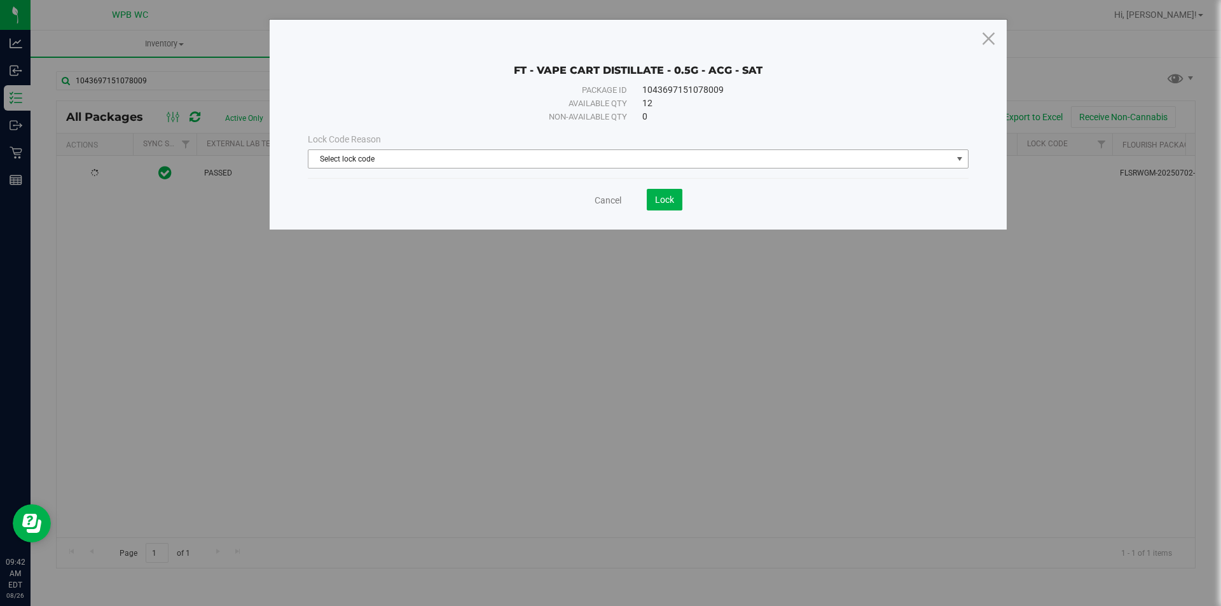
click at [458, 159] on span "Select lock code" at bounding box center [630, 159] width 644 height 18
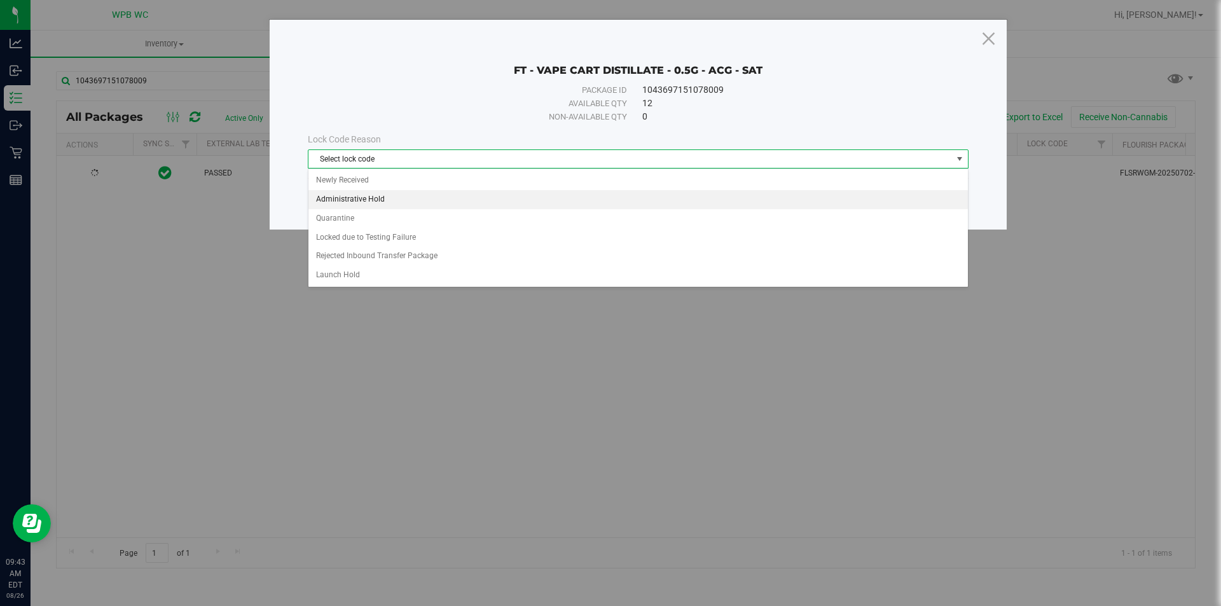
click at [390, 202] on li "Administrative Hold" at bounding box center [637, 199] width 659 height 19
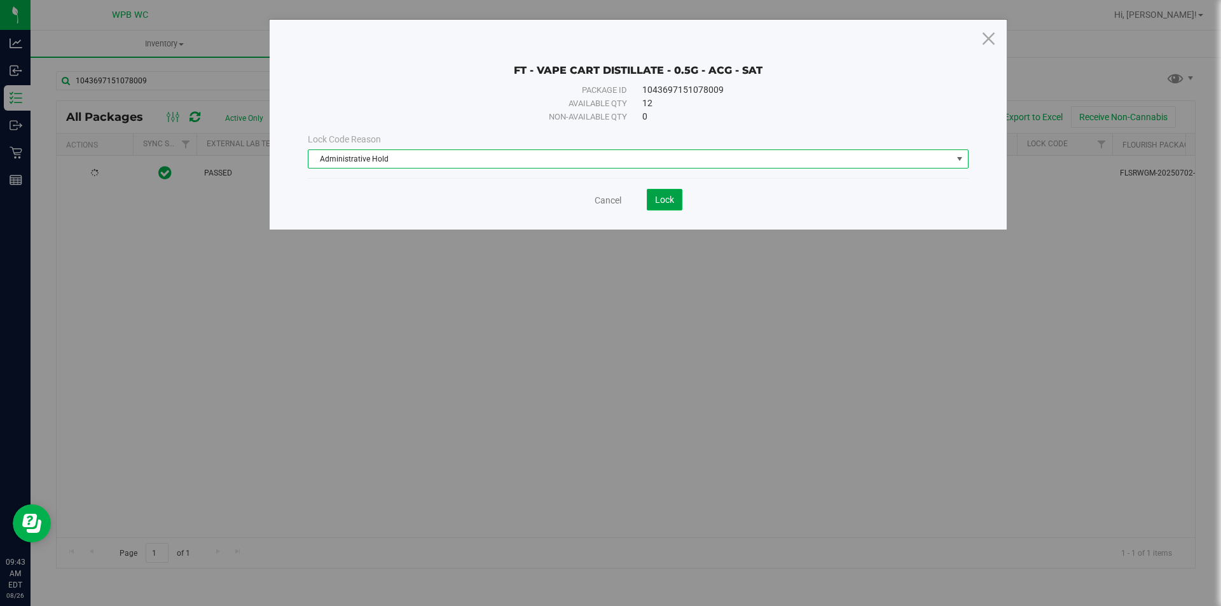
click at [662, 198] on span "Lock" at bounding box center [664, 200] width 19 height 10
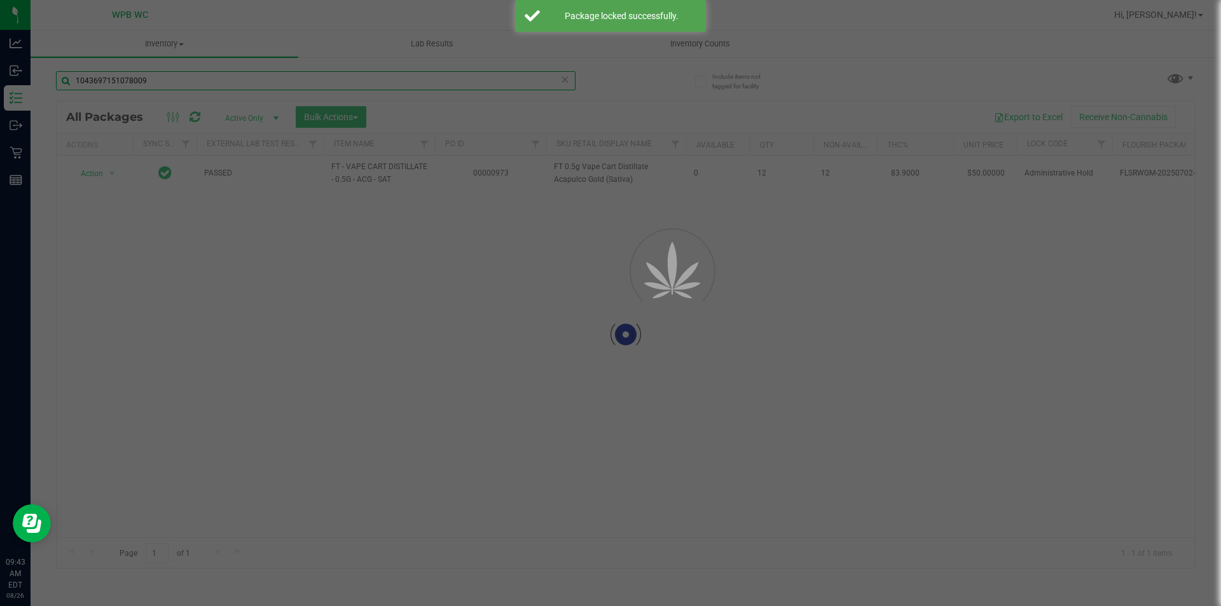
click at [31, 69] on div "Inventory All packages All inventory Waste log Create inventory Lab Results Inv…" at bounding box center [626, 319] width 1191 height 576
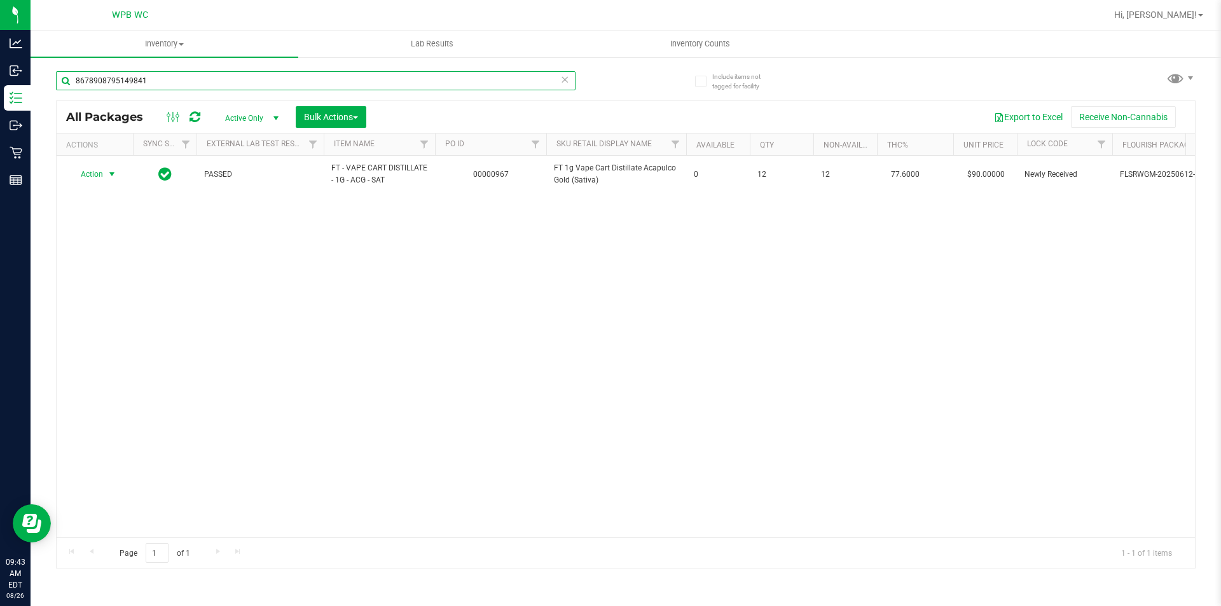
type input "8678908795149841"
click at [112, 174] on span "select" at bounding box center [112, 174] width 10 height 10
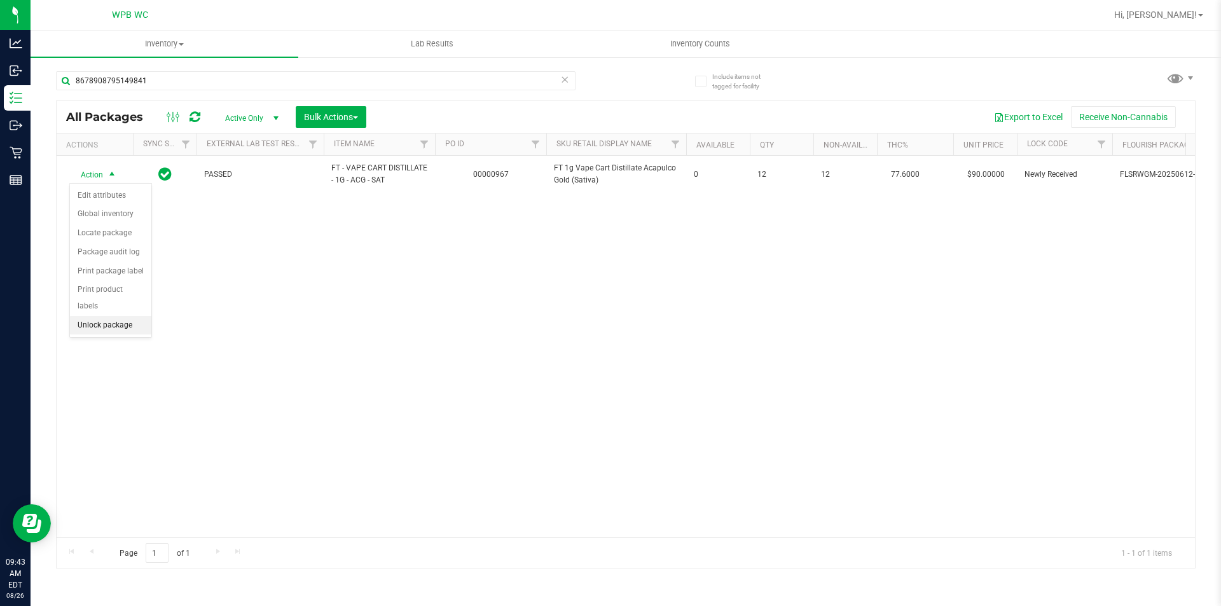
click at [123, 316] on li "Unlock package" at bounding box center [110, 325] width 81 height 19
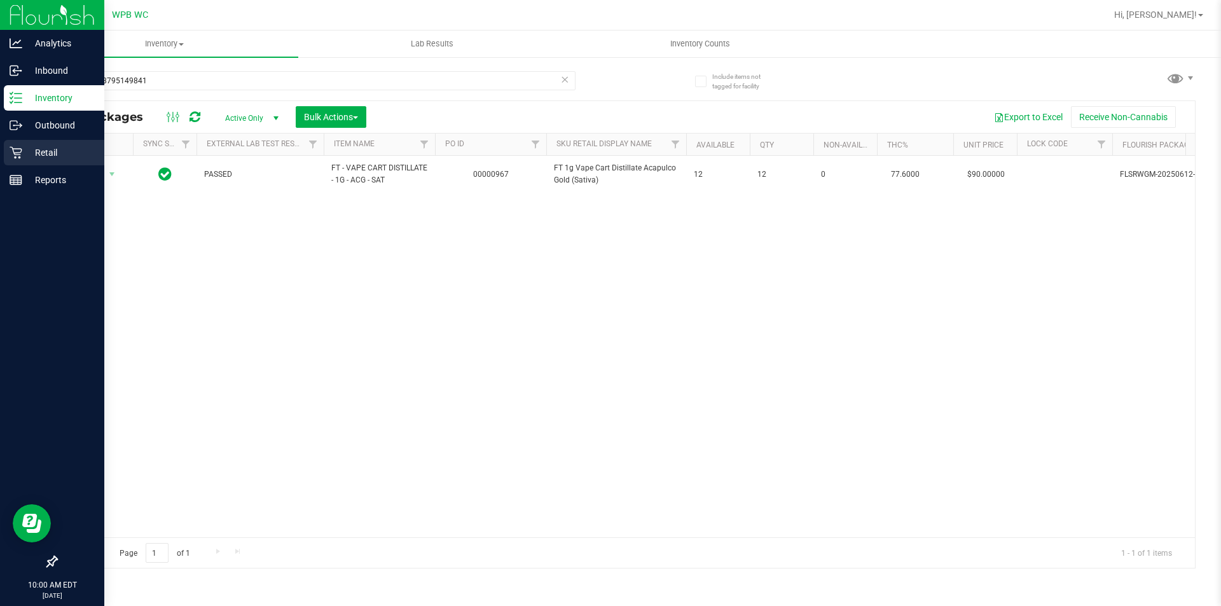
click at [27, 155] on p "Retail" at bounding box center [60, 152] width 76 height 15
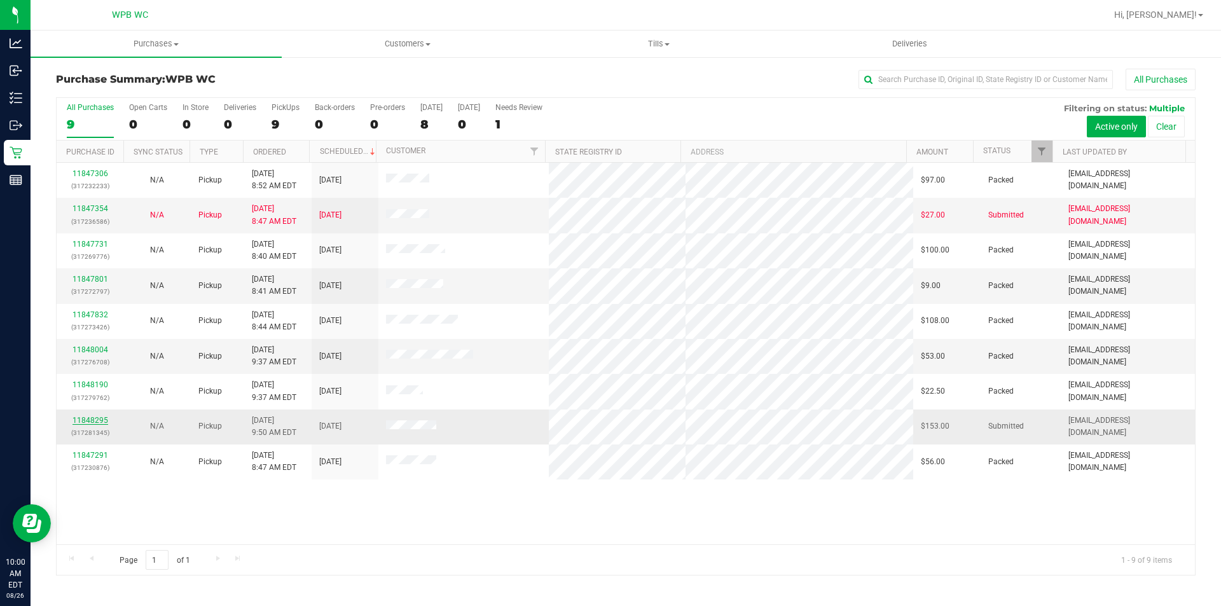
click at [95, 419] on link "11848295" at bounding box center [91, 420] width 36 height 9
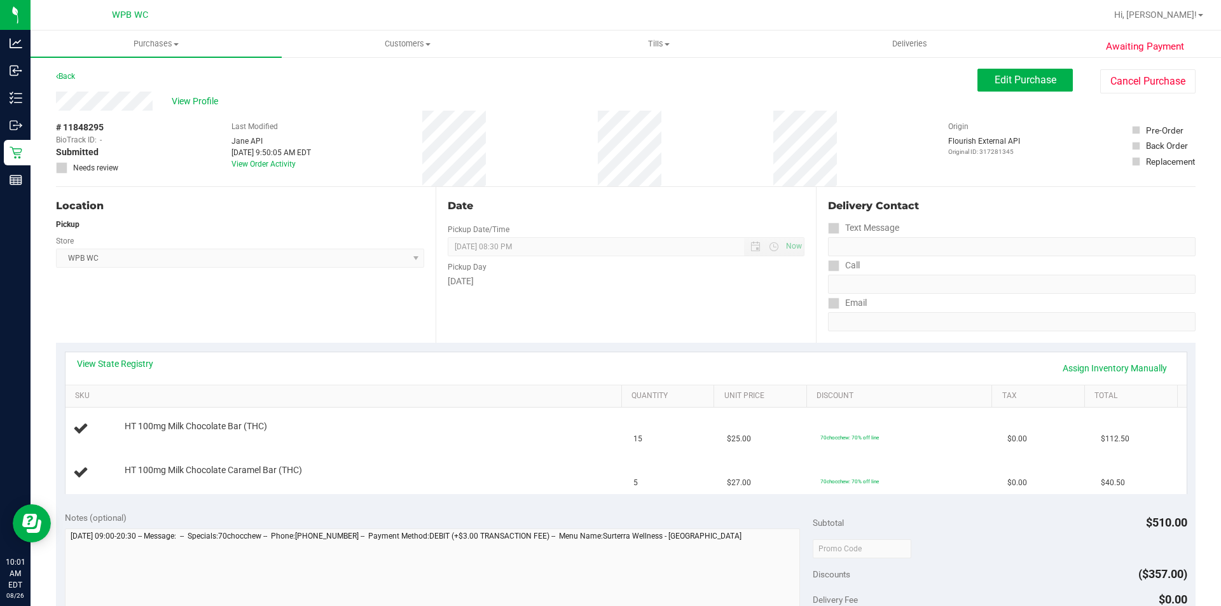
click at [135, 373] on div "View State Registry Assign Inventory Manually" at bounding box center [626, 368] width 1098 height 22
click at [139, 365] on link "View State Registry" at bounding box center [115, 363] width 76 height 13
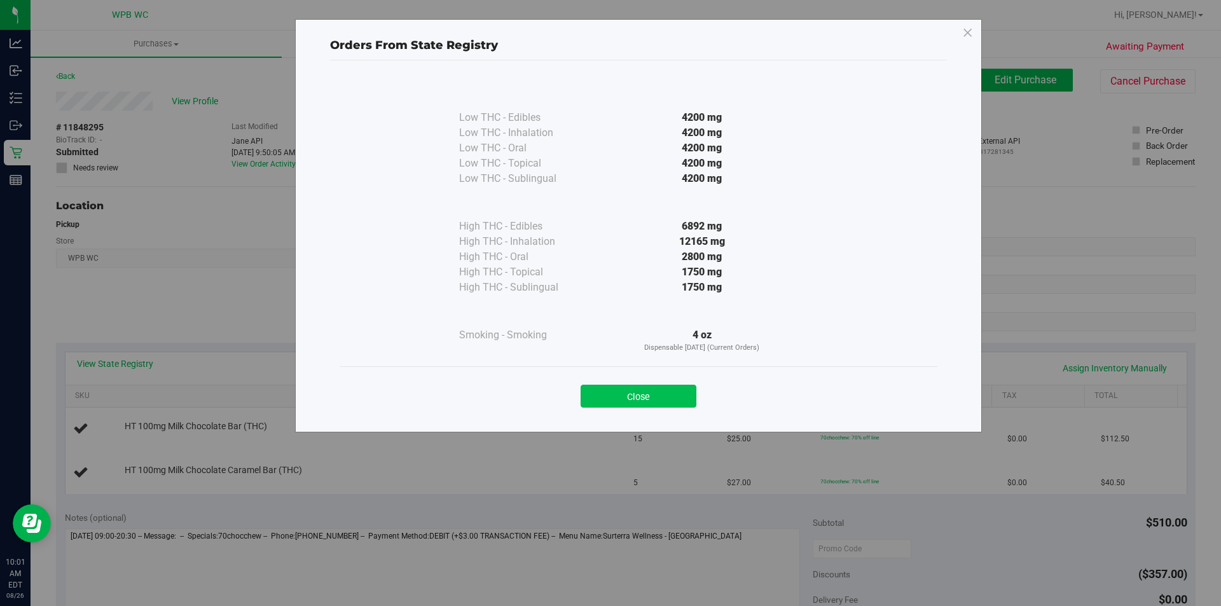
click at [666, 388] on button "Close" at bounding box center [639, 396] width 116 height 23
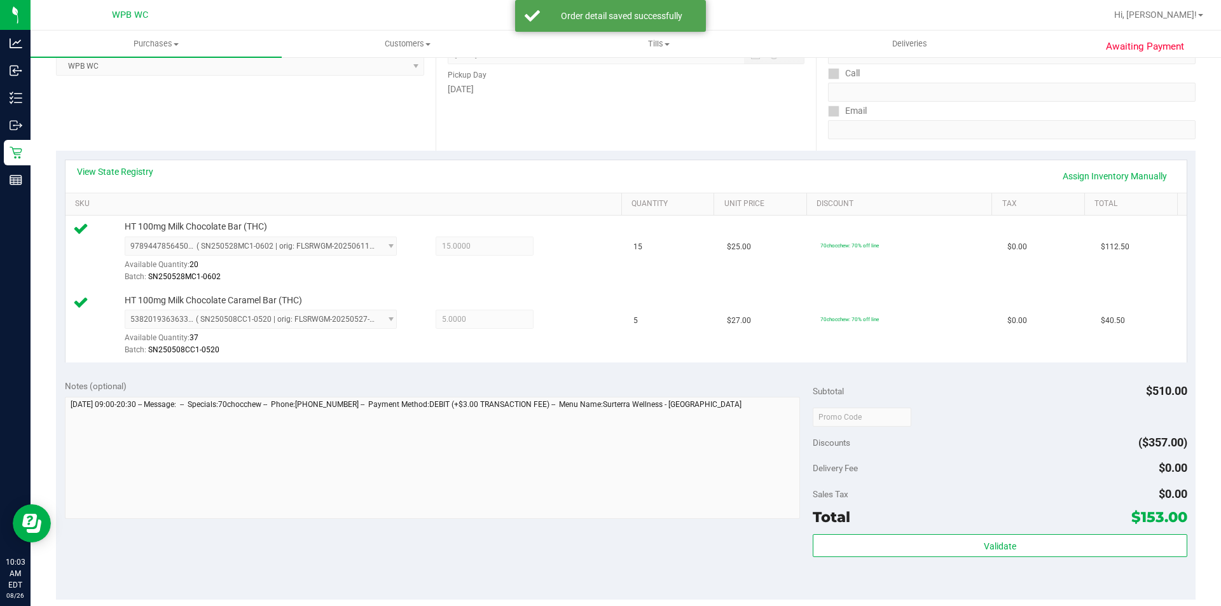
scroll to position [382, 0]
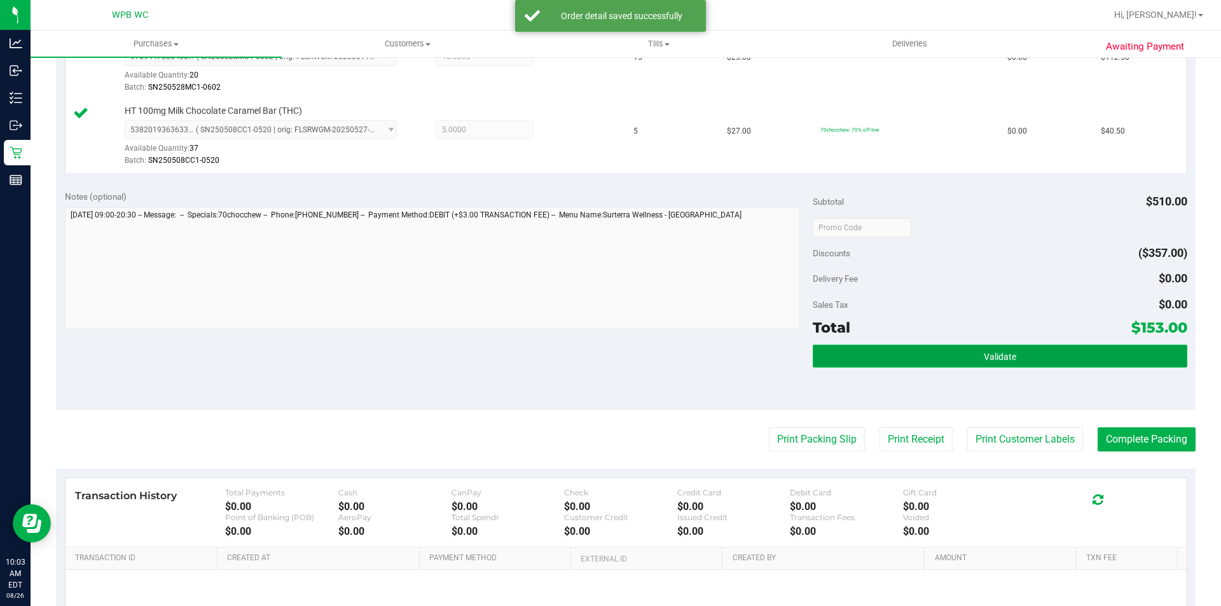
click at [935, 354] on button "Validate" at bounding box center [1000, 356] width 374 height 23
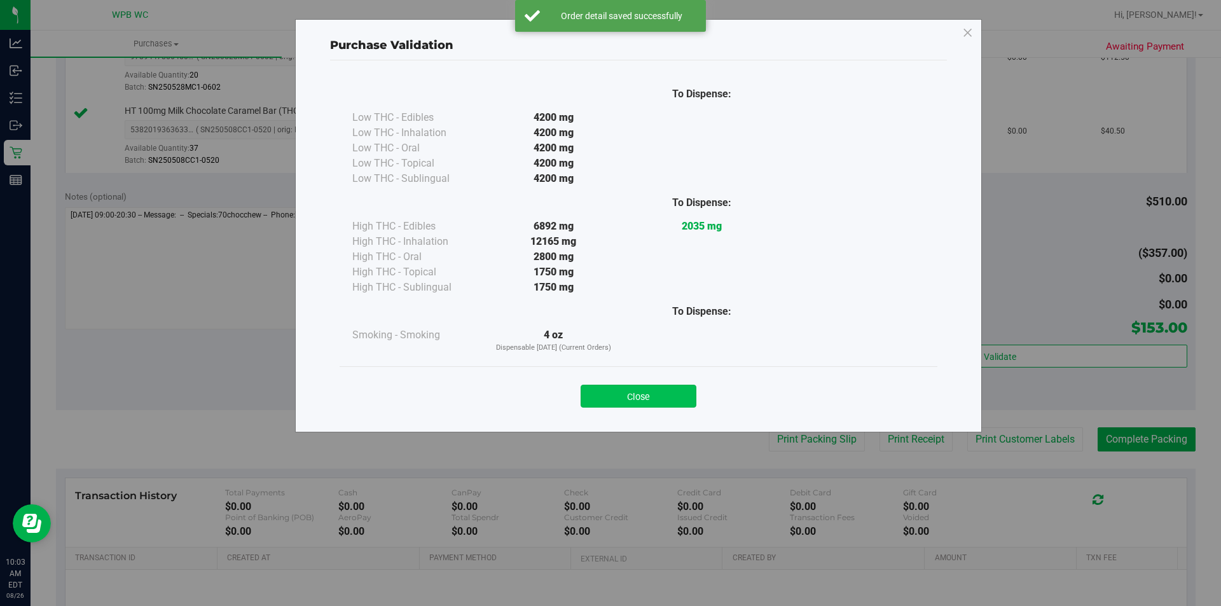
click at [640, 399] on button "Close" at bounding box center [639, 396] width 116 height 23
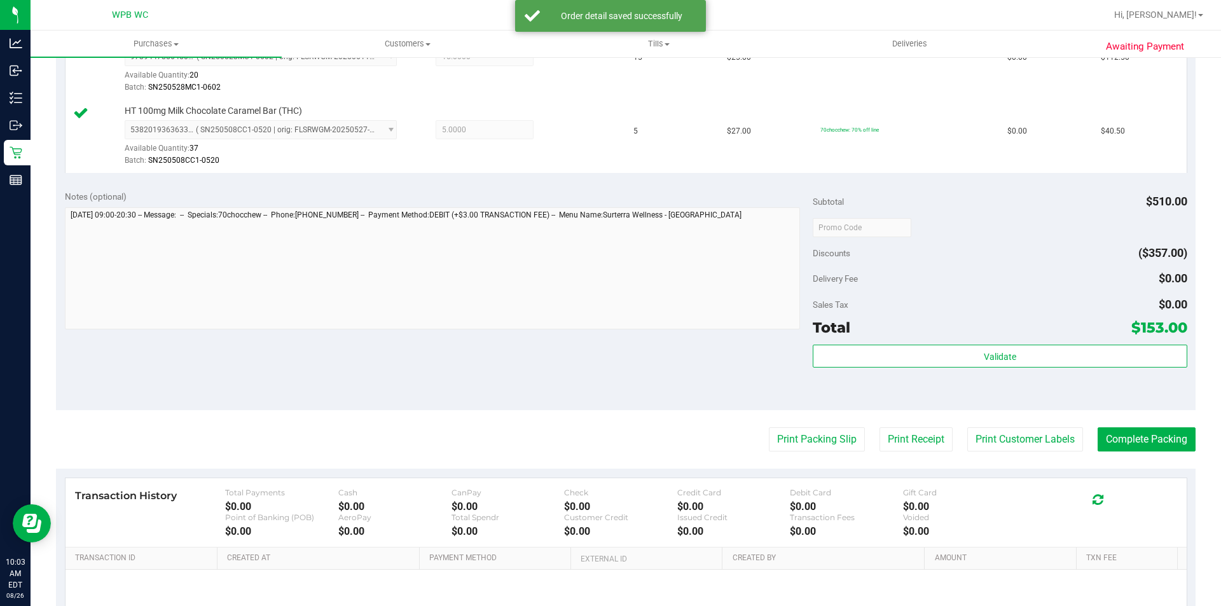
click at [798, 452] on purchase-details "Back Edit Purchase Cancel Purchase View Profile # 11848295 BioTrack ID: - Submi…" at bounding box center [626, 196] width 1140 height 1019
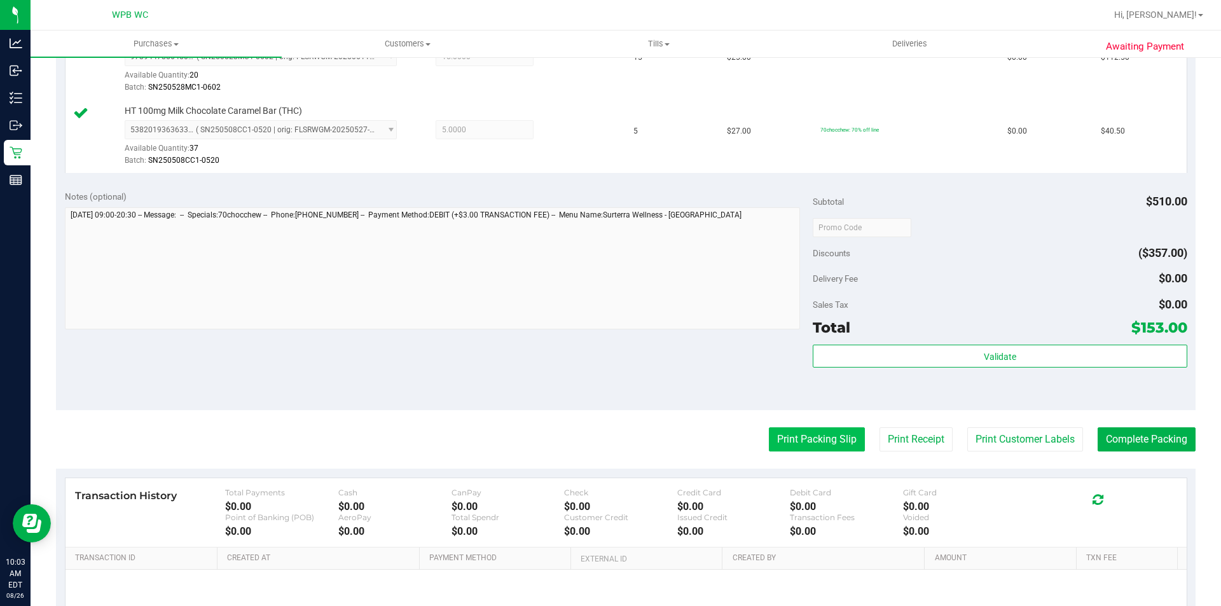
click at [790, 433] on button "Print Packing Slip" at bounding box center [817, 439] width 96 height 24
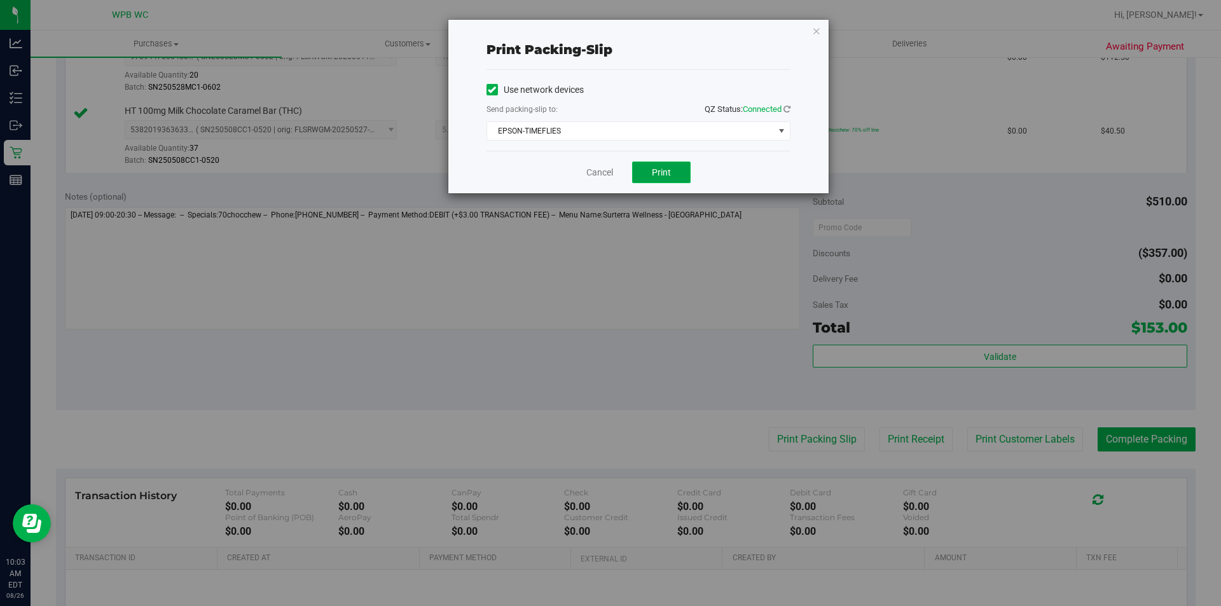
click at [642, 172] on button "Print" at bounding box center [661, 173] width 59 height 22
click at [598, 173] on link "Cancel" at bounding box center [599, 172] width 27 height 13
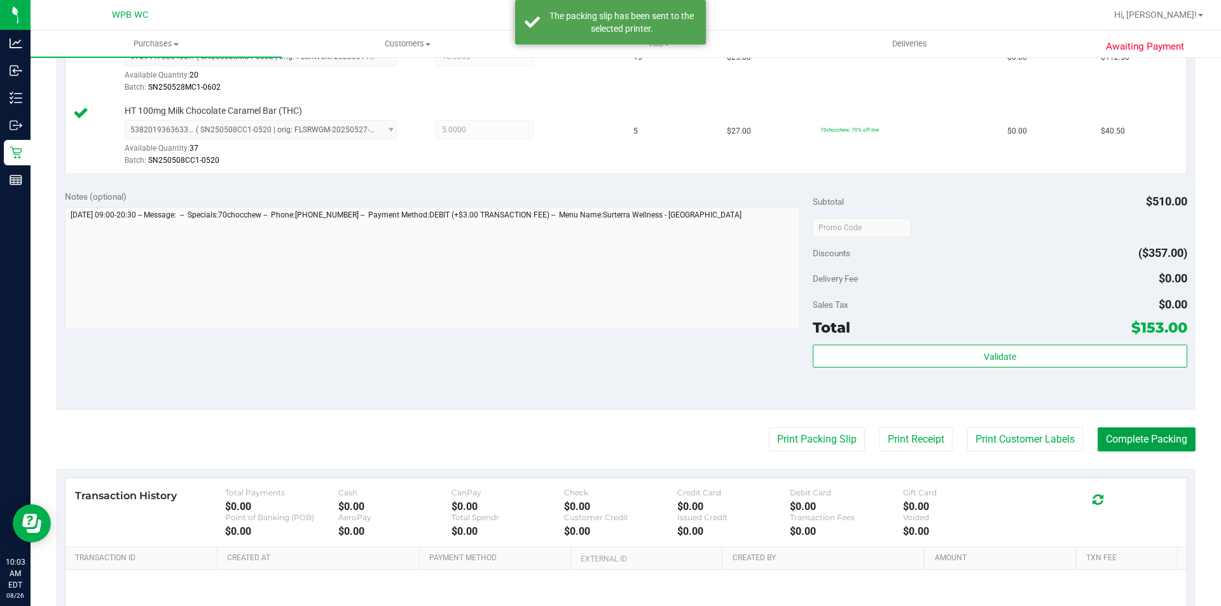
drag, startPoint x: 1164, startPoint y: 434, endPoint x: 1167, endPoint y: 427, distance: 8.0
click at [1165, 434] on button "Complete Packing" at bounding box center [1147, 439] width 98 height 24
